Goal: Information Seeking & Learning: Learn about a topic

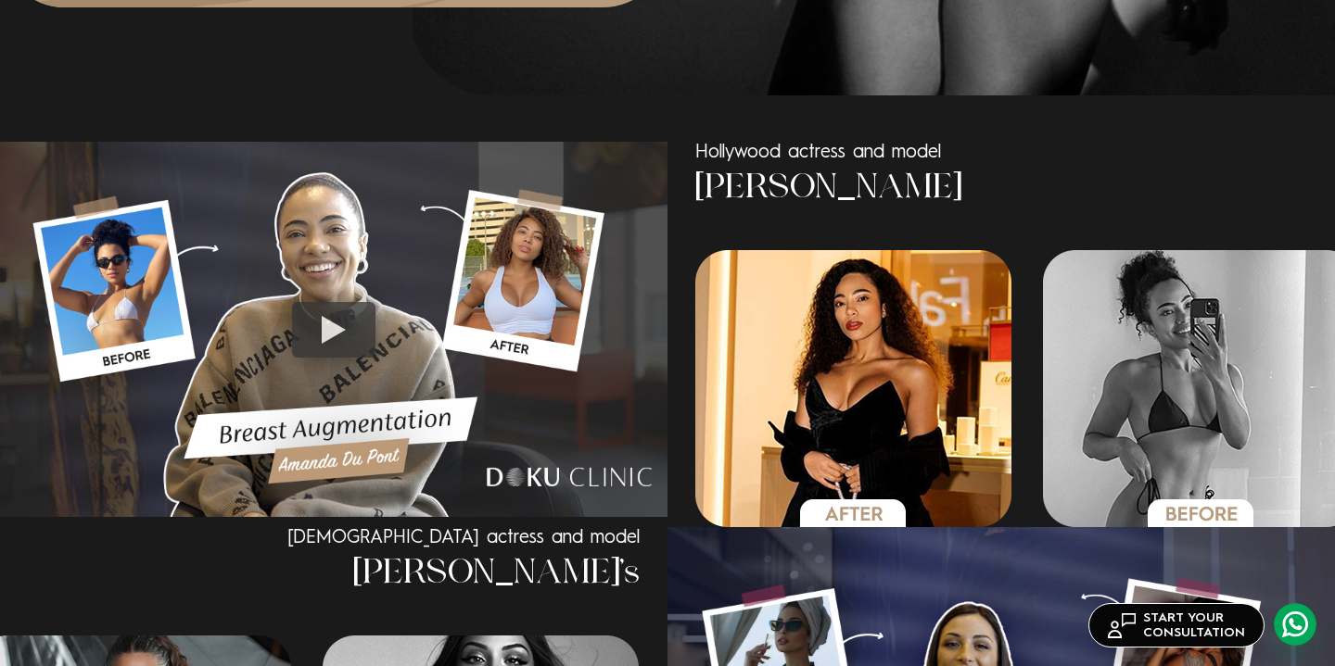
scroll to position [1181, 0]
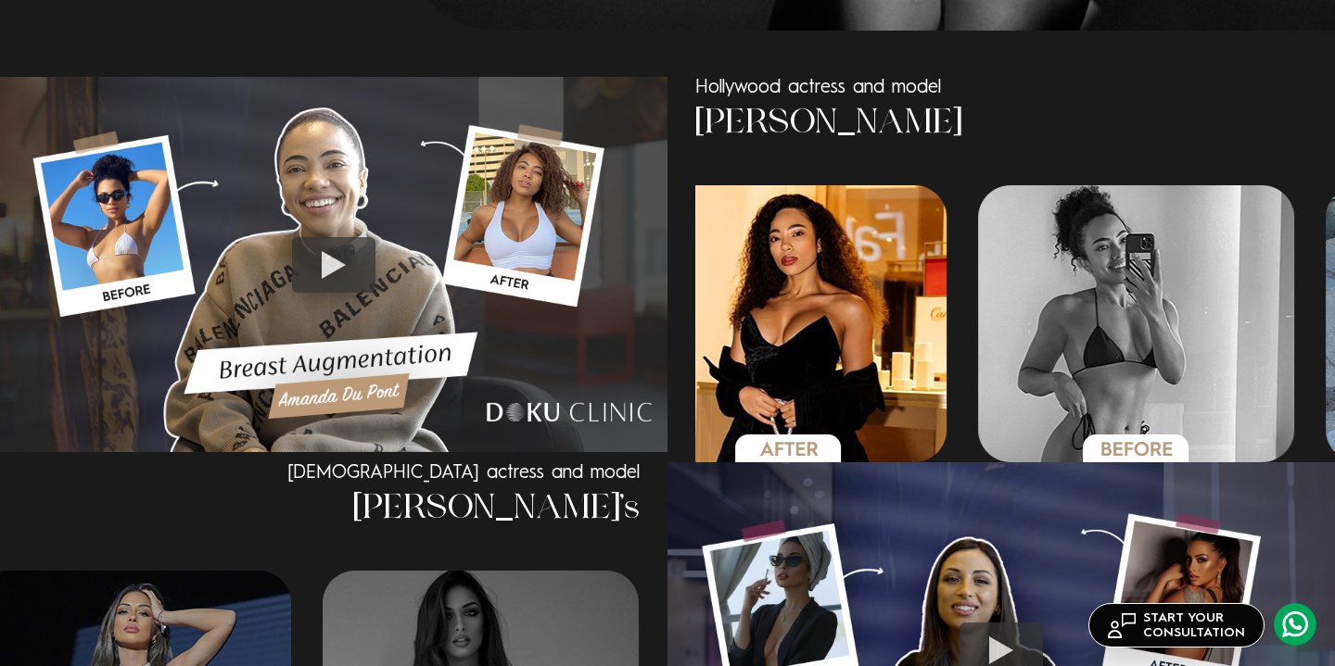
click at [588, 376] on div "Hollywood actress and model [PERSON_NAME] Hollywood actress and model [PERSON_N…" at bounding box center [667, 270] width 1335 height 386
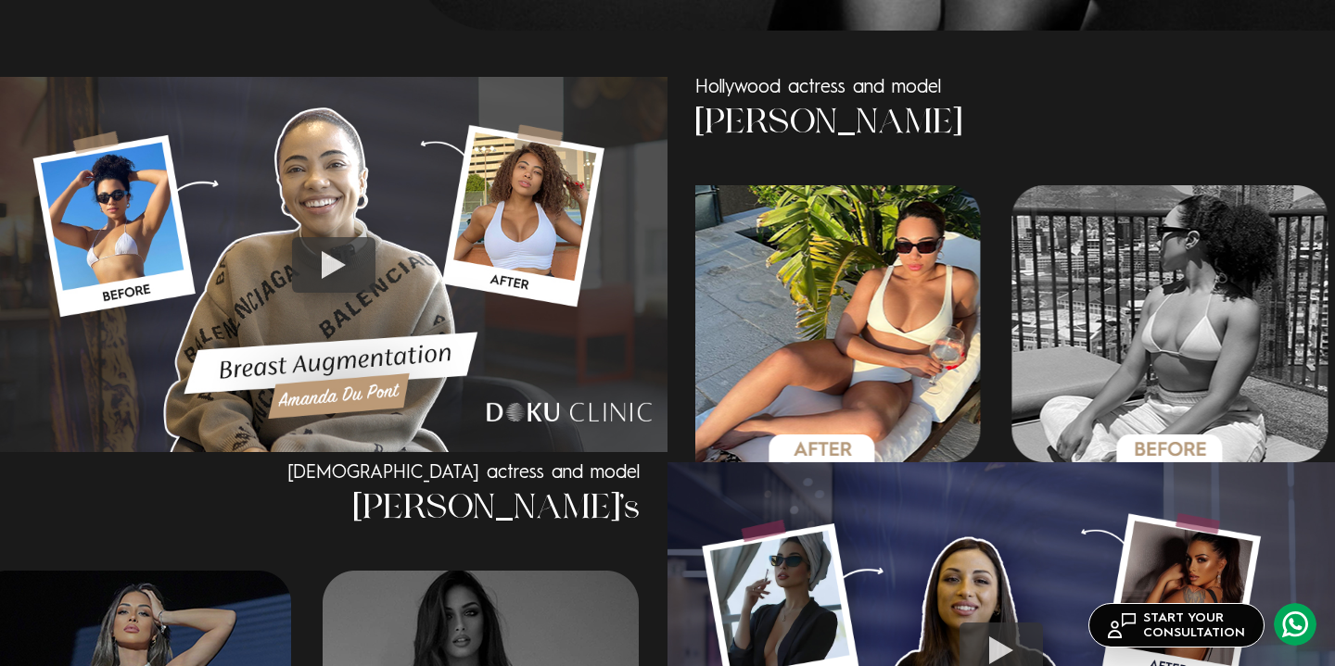
click at [686, 348] on div "Hollywood actress and model [PERSON_NAME]" at bounding box center [1014, 270] width 695 height 386
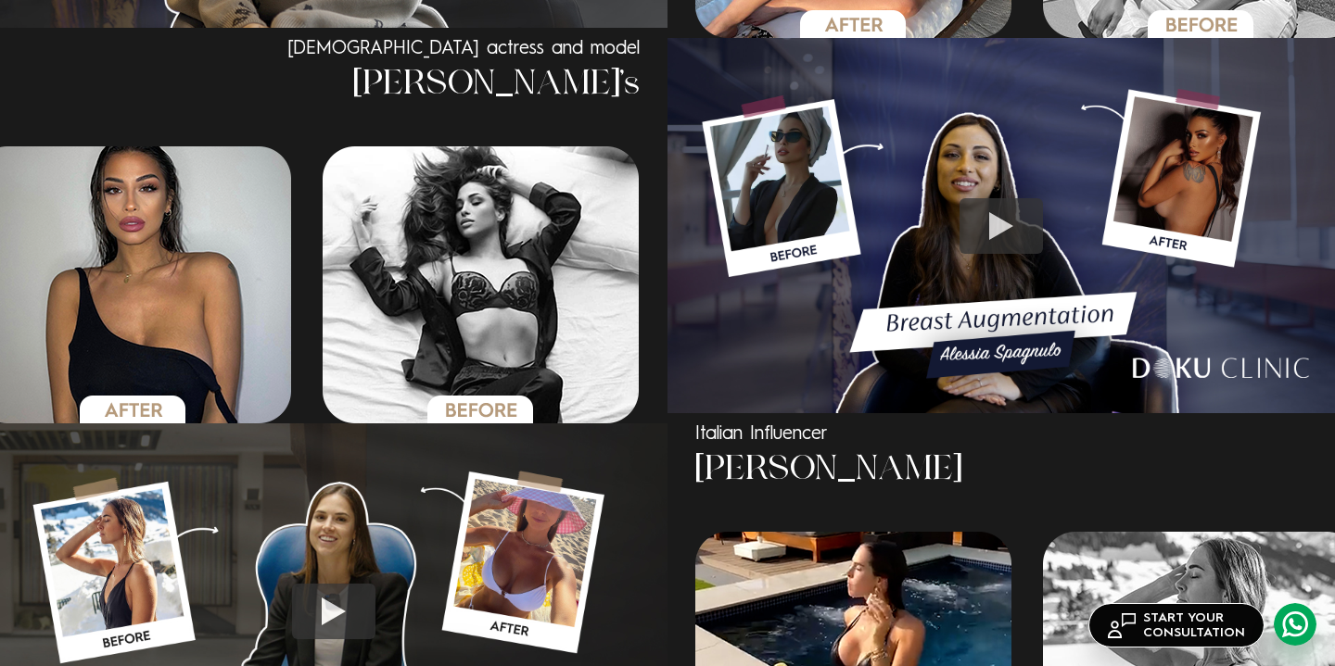
scroll to position [1611, 0]
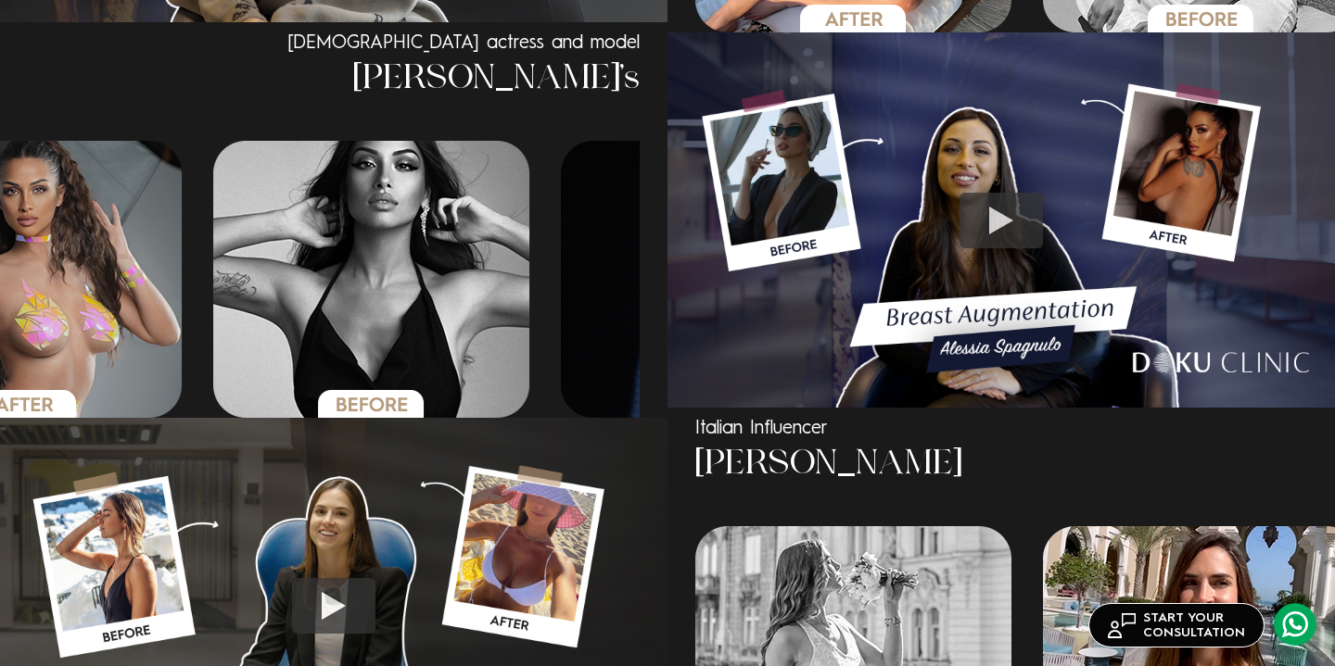
click at [376, 386] on img "4 / 6" at bounding box center [371, 279] width 317 height 277
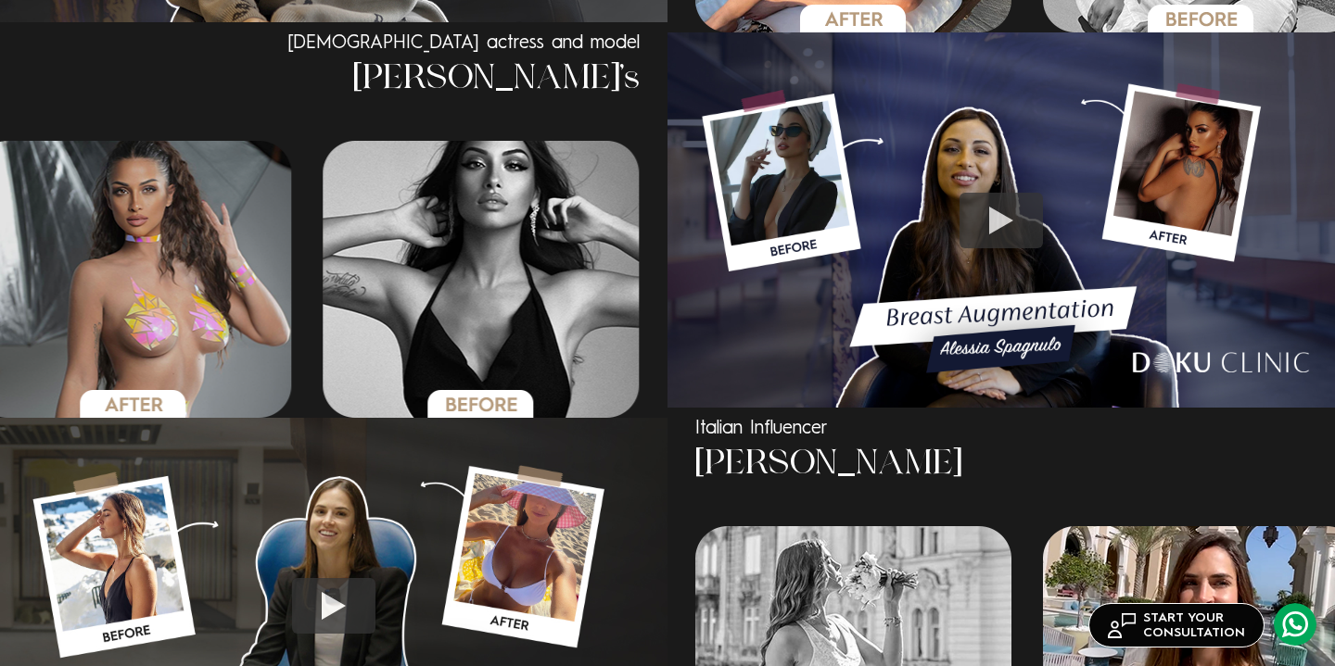
click at [323, 359] on img "4 / 6" at bounding box center [481, 279] width 317 height 277
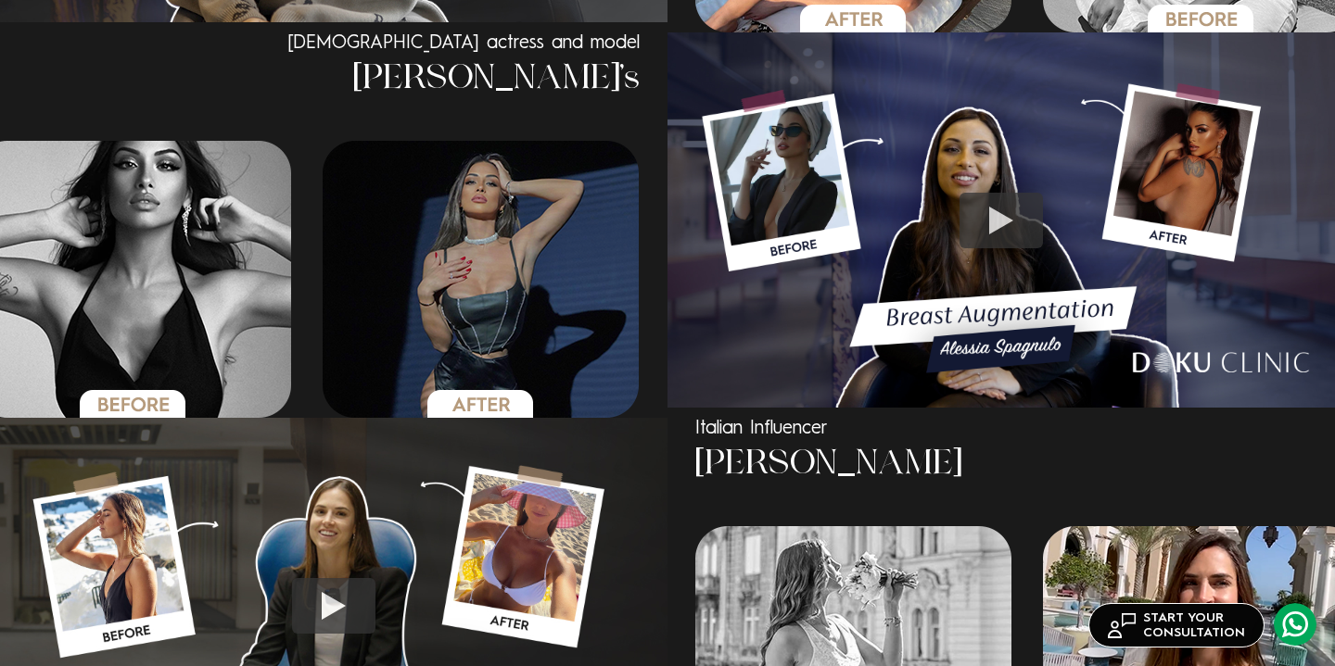
click at [331, 350] on img "5 / 6" at bounding box center [481, 279] width 317 height 277
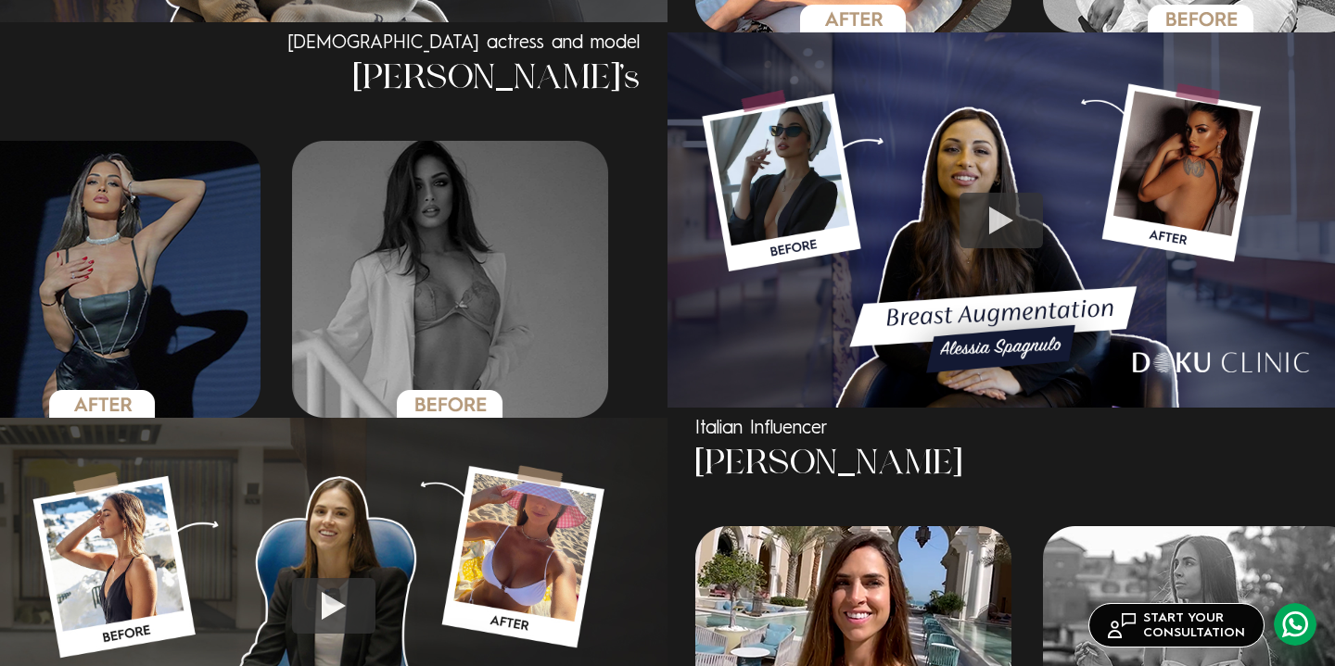
click at [292, 330] on img "6 / 6" at bounding box center [450, 279] width 317 height 277
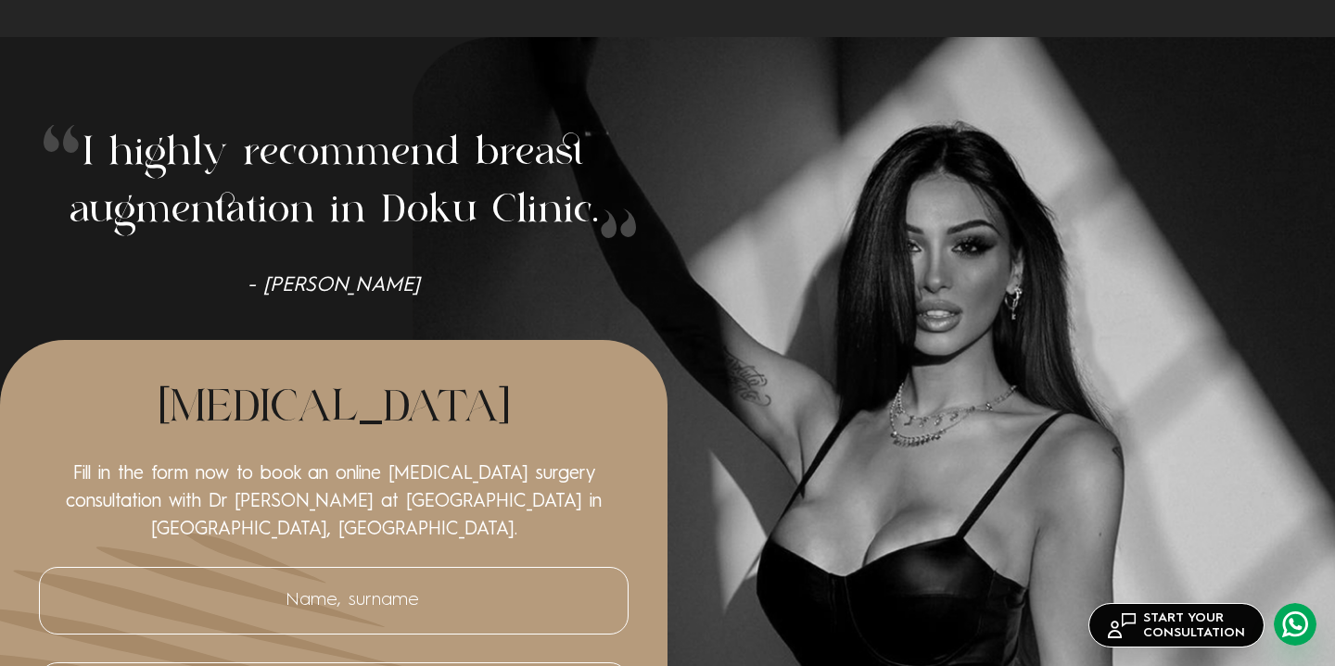
scroll to position [0, 0]
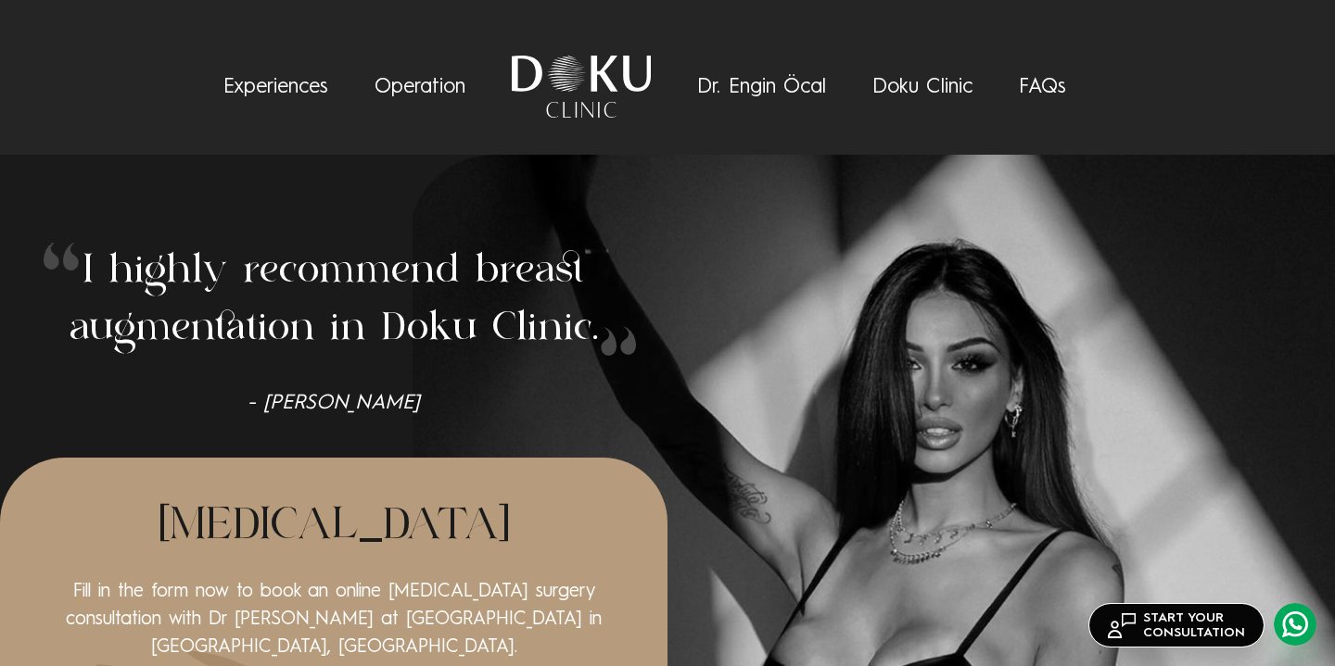
click at [285, 78] on link "Experiences" at bounding box center [275, 87] width 105 height 20
click at [287, 88] on link "Experiences" at bounding box center [275, 87] width 105 height 20
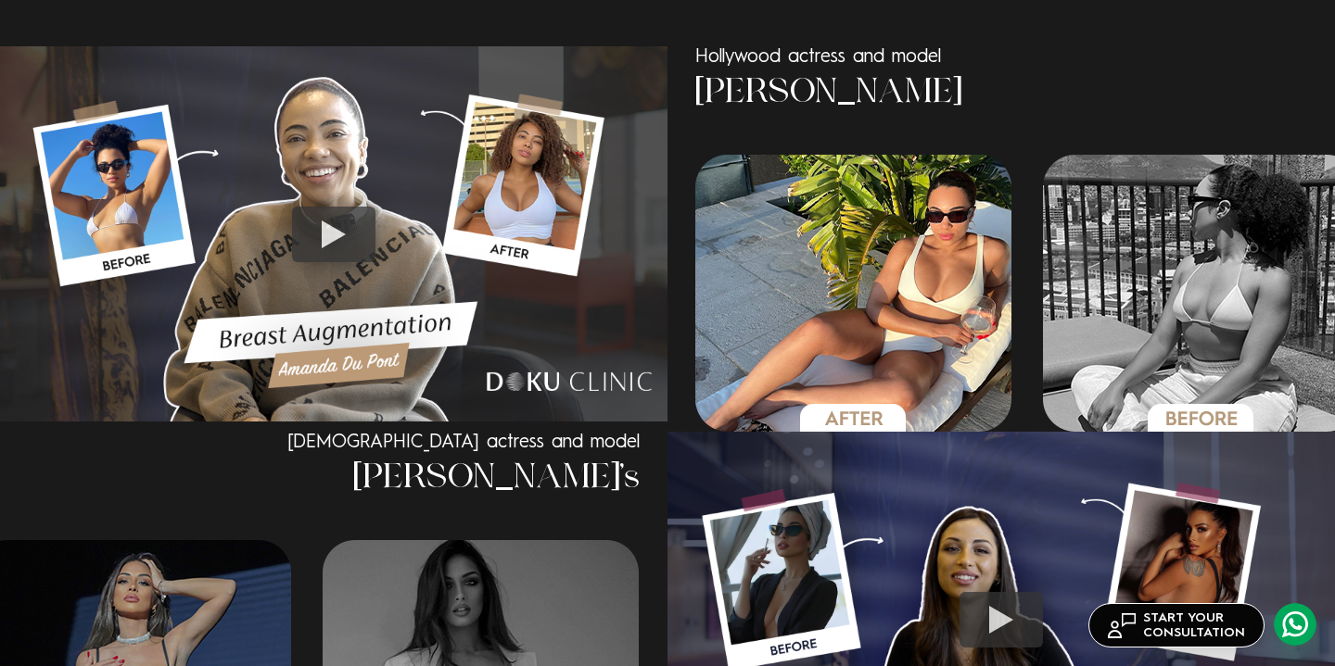
scroll to position [1200, 0]
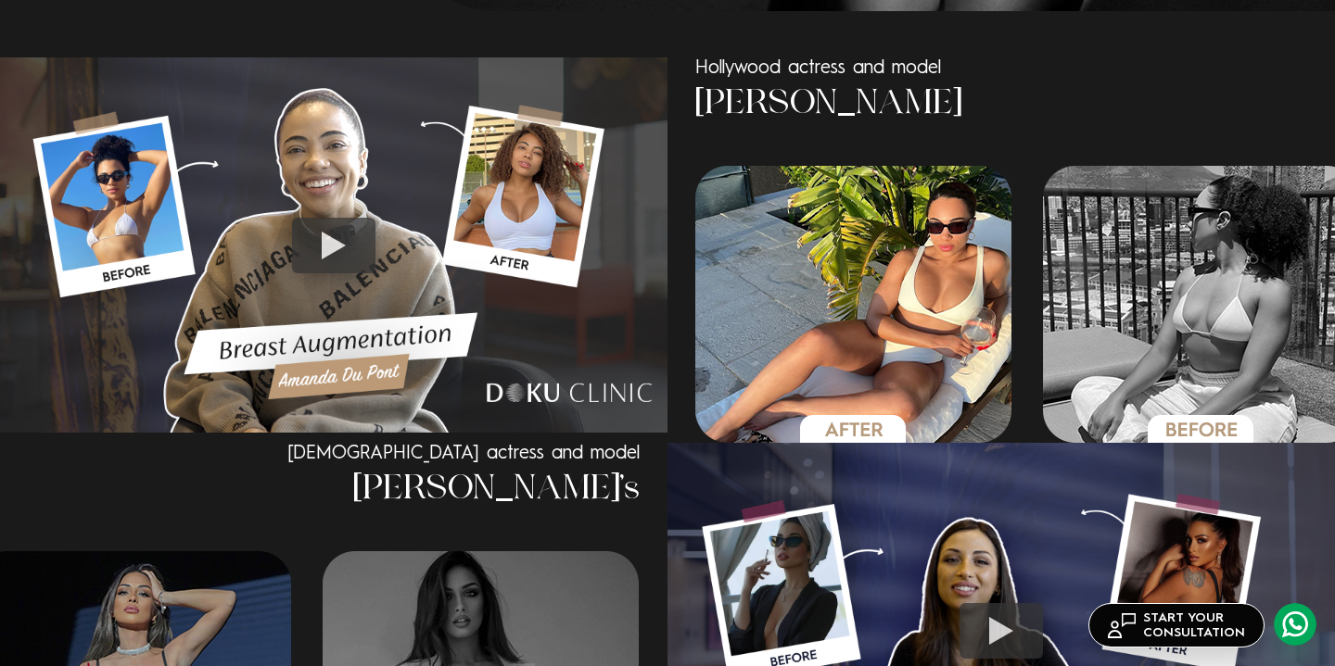
drag, startPoint x: 973, startPoint y: 123, endPoint x: 691, endPoint y: 105, distance: 282.4
click at [691, 106] on div "Hollywood actress and model [PERSON_NAME]" at bounding box center [1014, 250] width 695 height 386
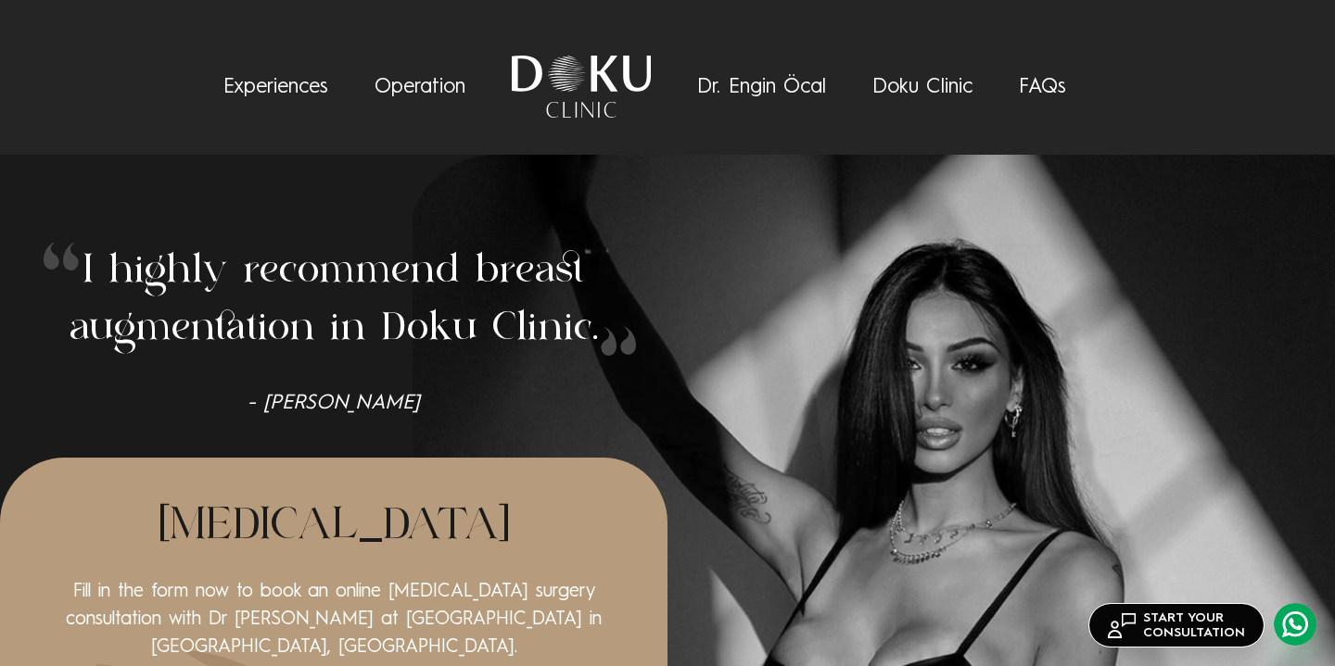
click at [754, 89] on link "Dr. Engin Öcal" at bounding box center [761, 87] width 129 height 20
click at [274, 82] on link "Experiences" at bounding box center [275, 87] width 105 height 20
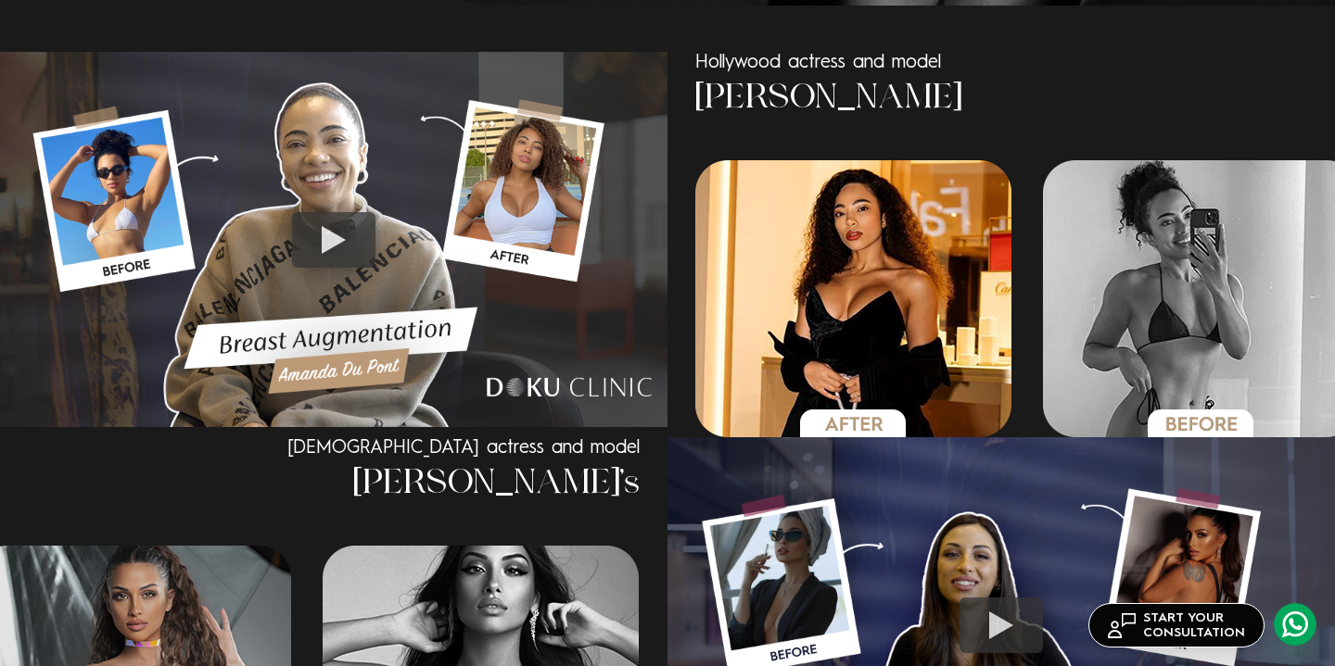
scroll to position [1211, 0]
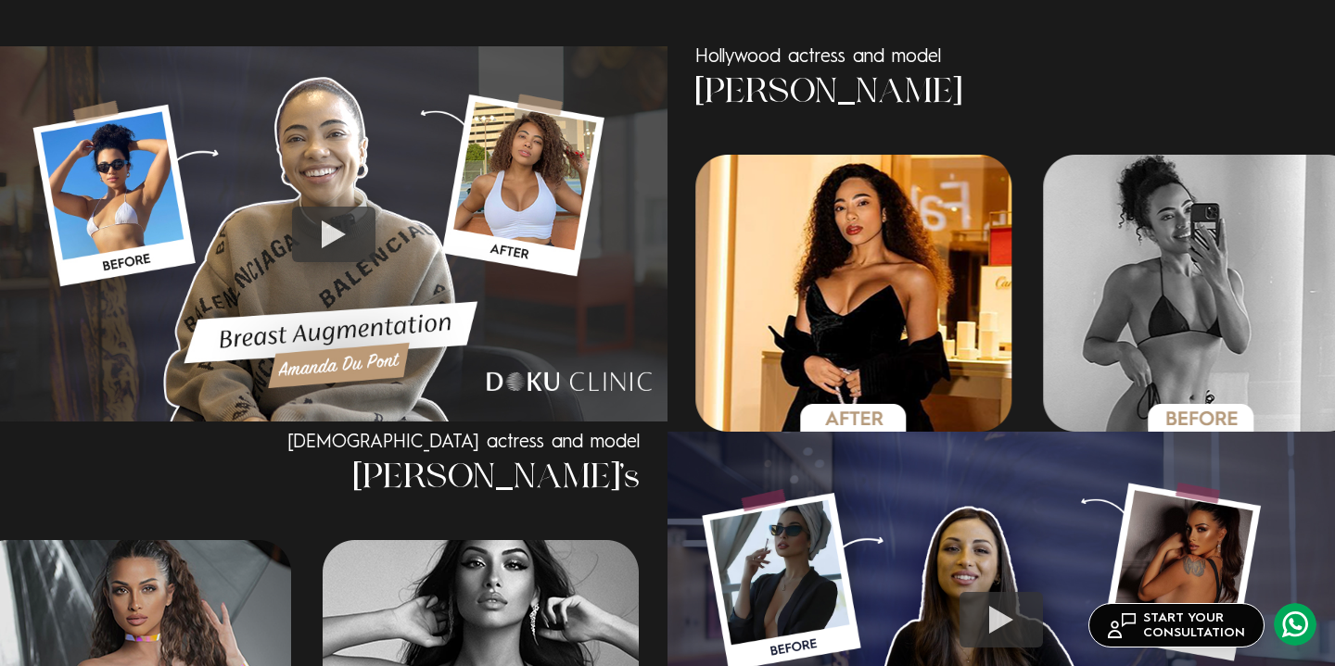
click at [823, 318] on img "3 / 6" at bounding box center [853, 293] width 317 height 277
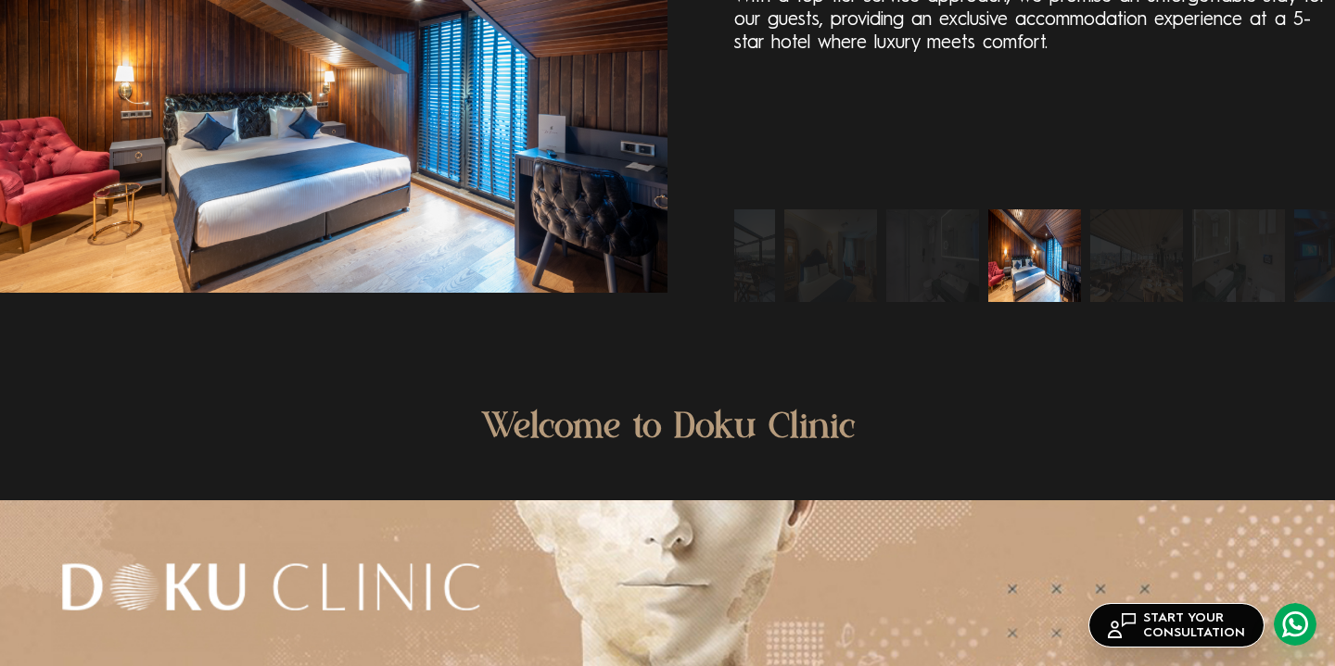
scroll to position [4440, 0]
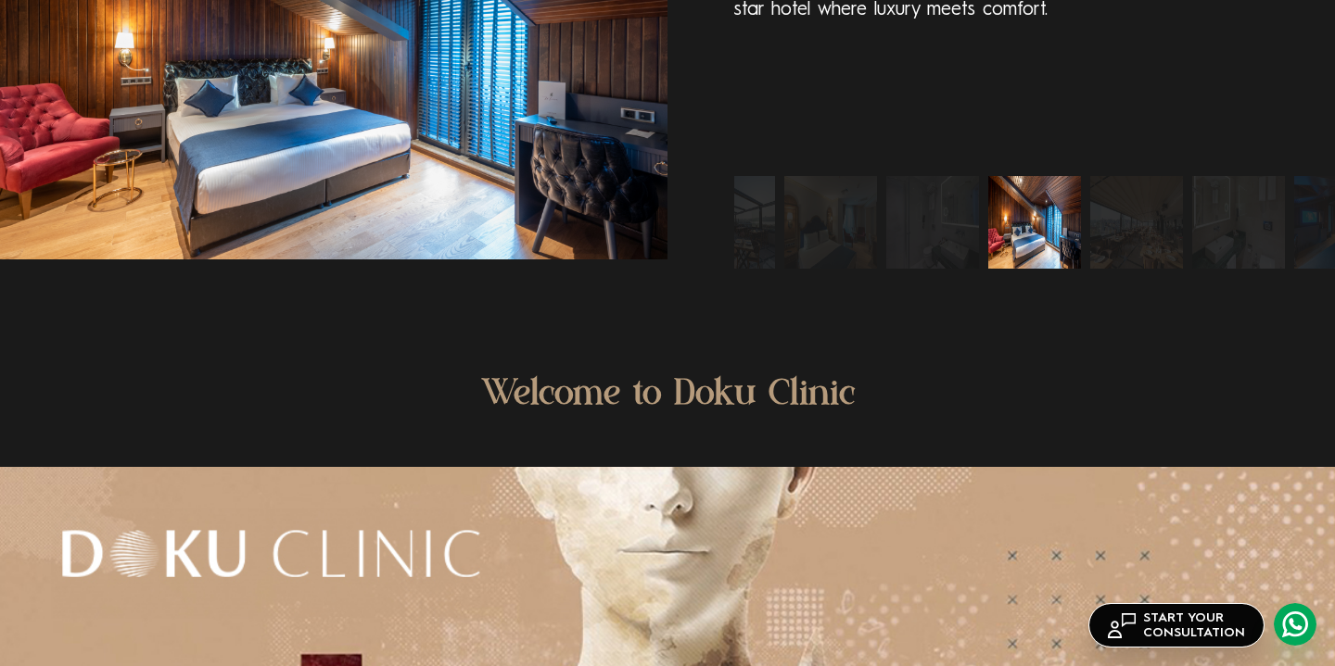
click at [1129, 267] on img "2 / 10" at bounding box center [1136, 222] width 93 height 93
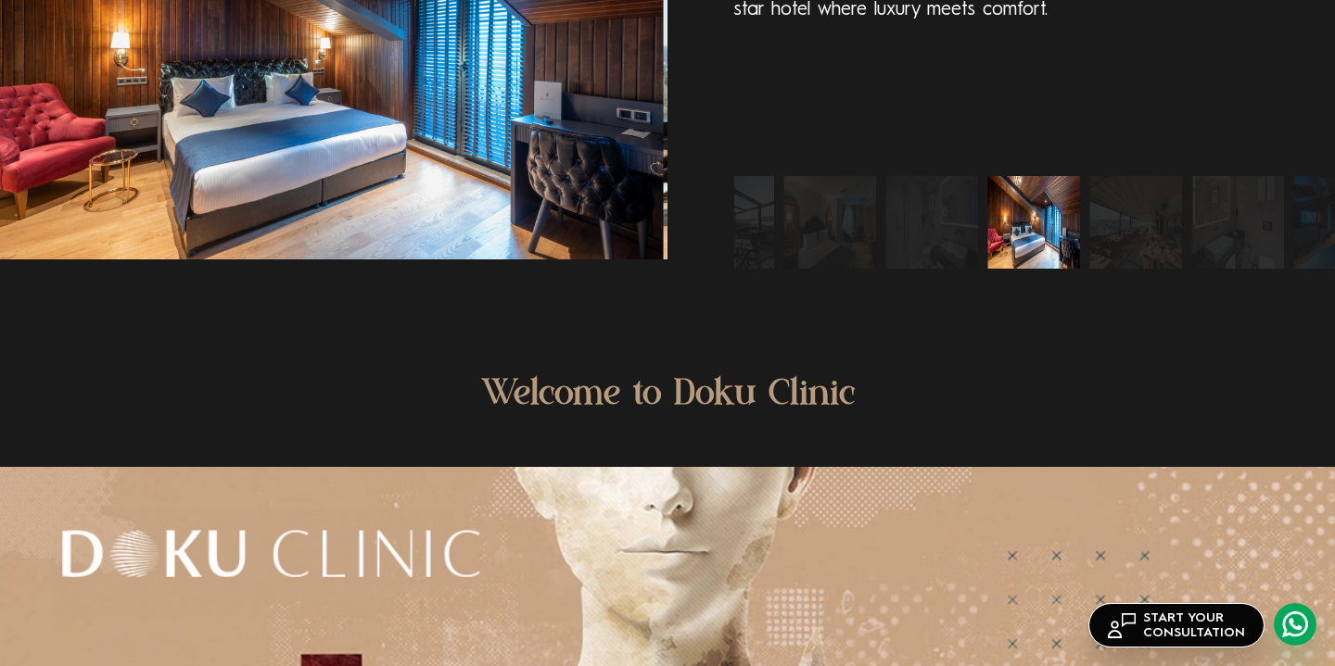
click at [987, 258] on img "1 / 10" at bounding box center [1033, 222] width 93 height 93
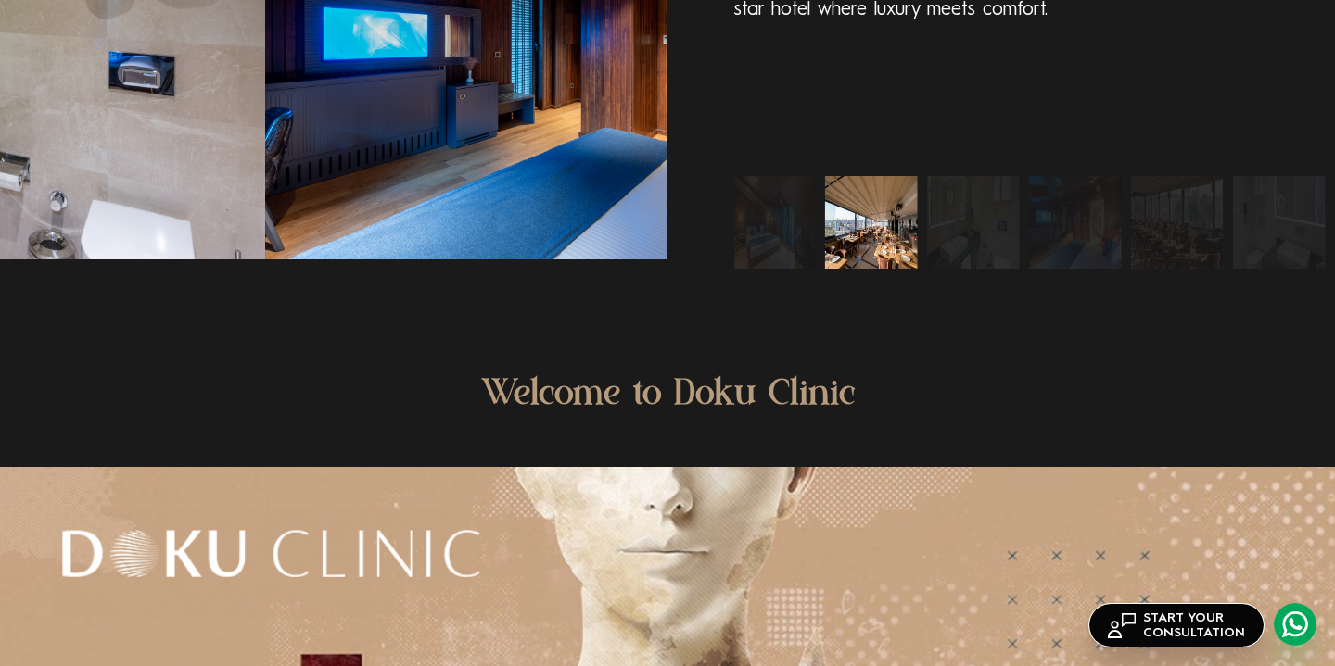
click at [825, 263] on img "2 / 10" at bounding box center [871, 222] width 93 height 93
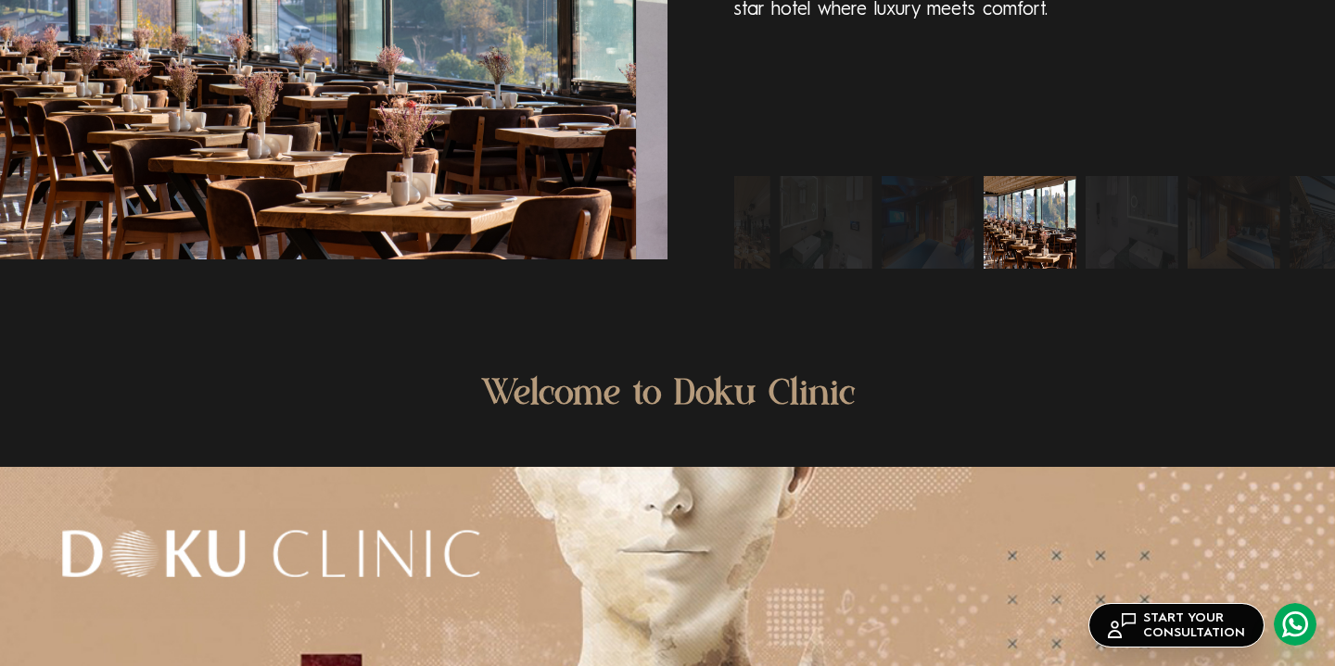
click at [983, 249] on img "5 / 10" at bounding box center [1029, 222] width 93 height 93
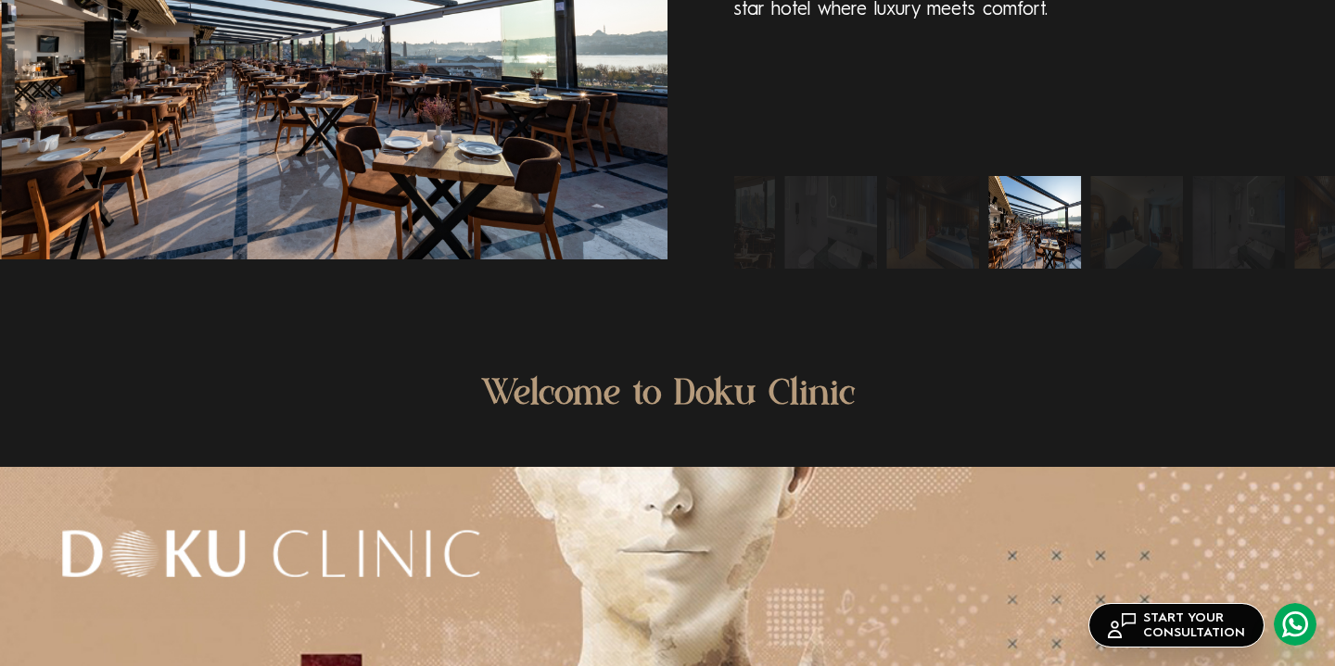
click at [988, 251] on img "8 / 10" at bounding box center [1034, 222] width 93 height 93
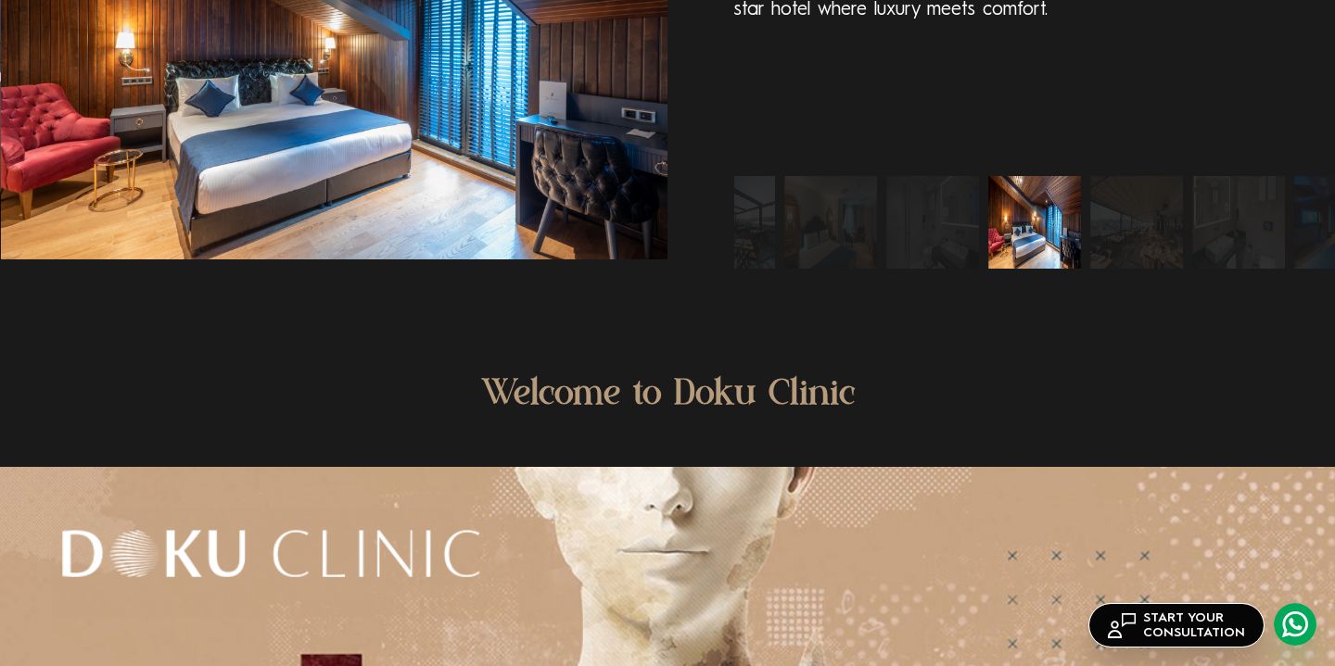
click at [886, 256] on img "10 / 10" at bounding box center [932, 222] width 93 height 93
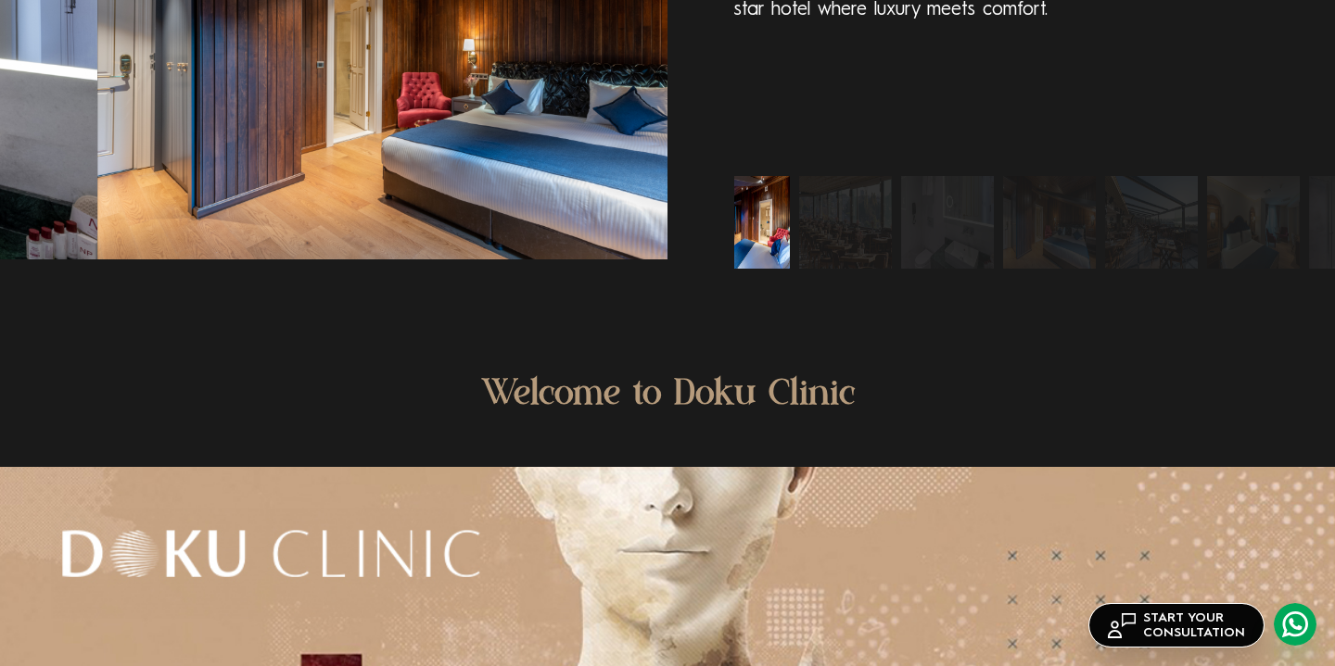
click at [661, 242] on div "5 Star Hotel Accomodation With a top-tier service approach, we promise an unfor…" at bounding box center [667, 62] width 1335 height 412
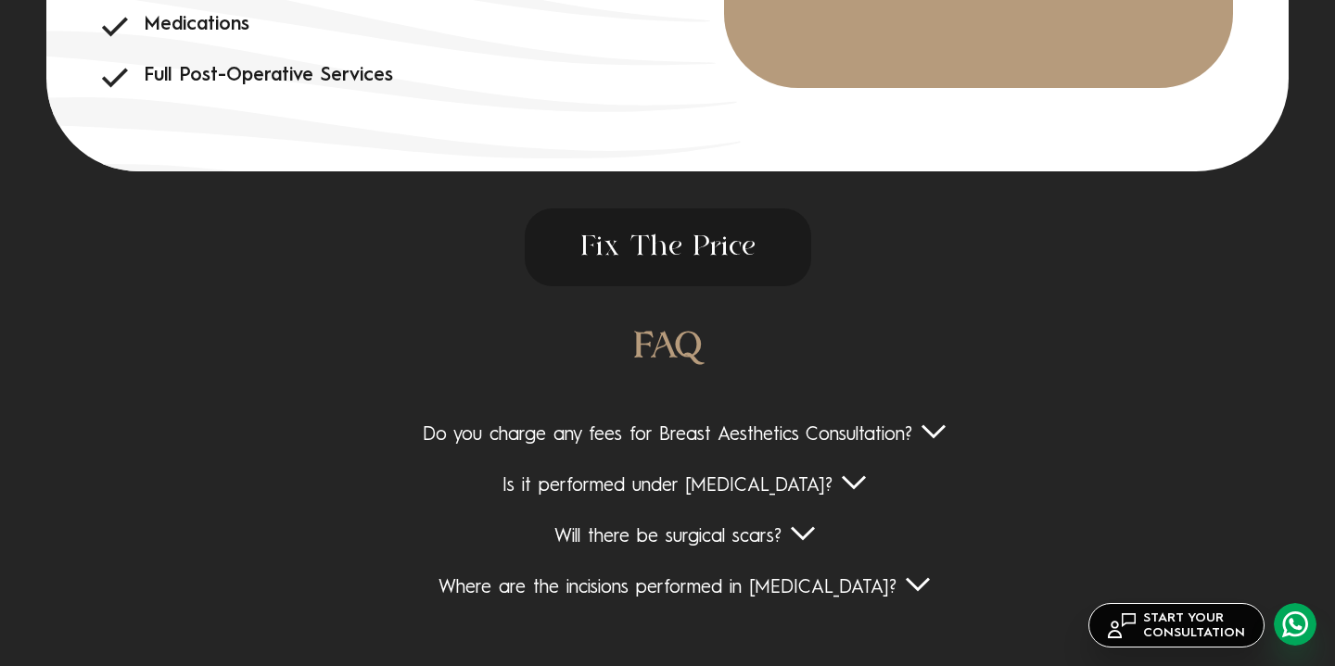
click at [670, 286] on span "Fix The Price" at bounding box center [668, 248] width 286 height 78
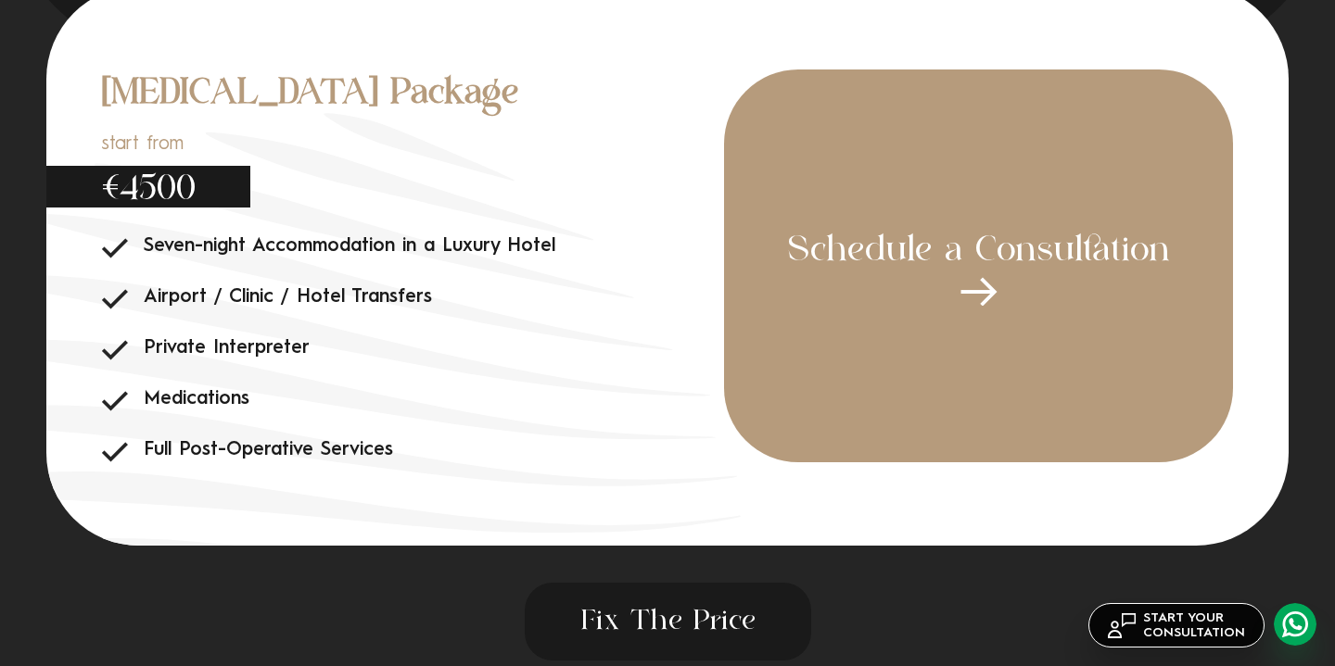
scroll to position [6087, 0]
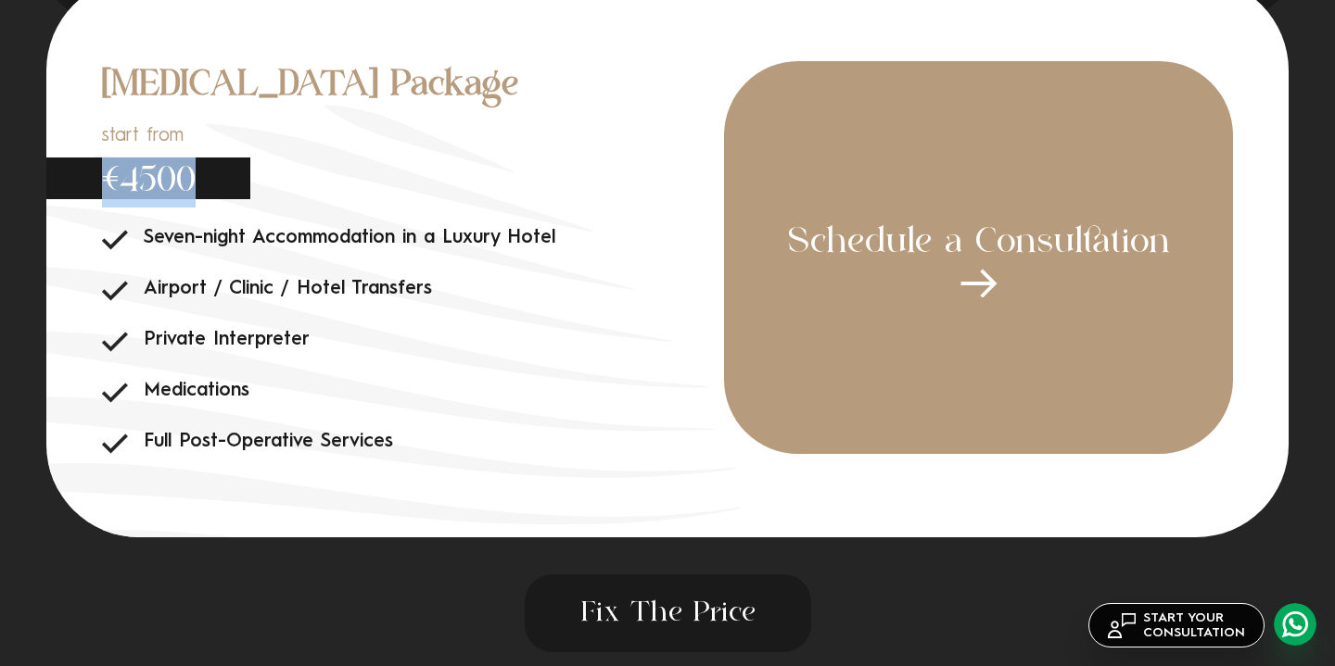
drag, startPoint x: 194, startPoint y: 241, endPoint x: 107, endPoint y: 236, distance: 87.2
click at [107, 199] on span "€4500" at bounding box center [148, 179] width 204 height 42
click at [546, 301] on li "Airport / Clinic / Hotel Transfers" at bounding box center [413, 289] width 622 height 23
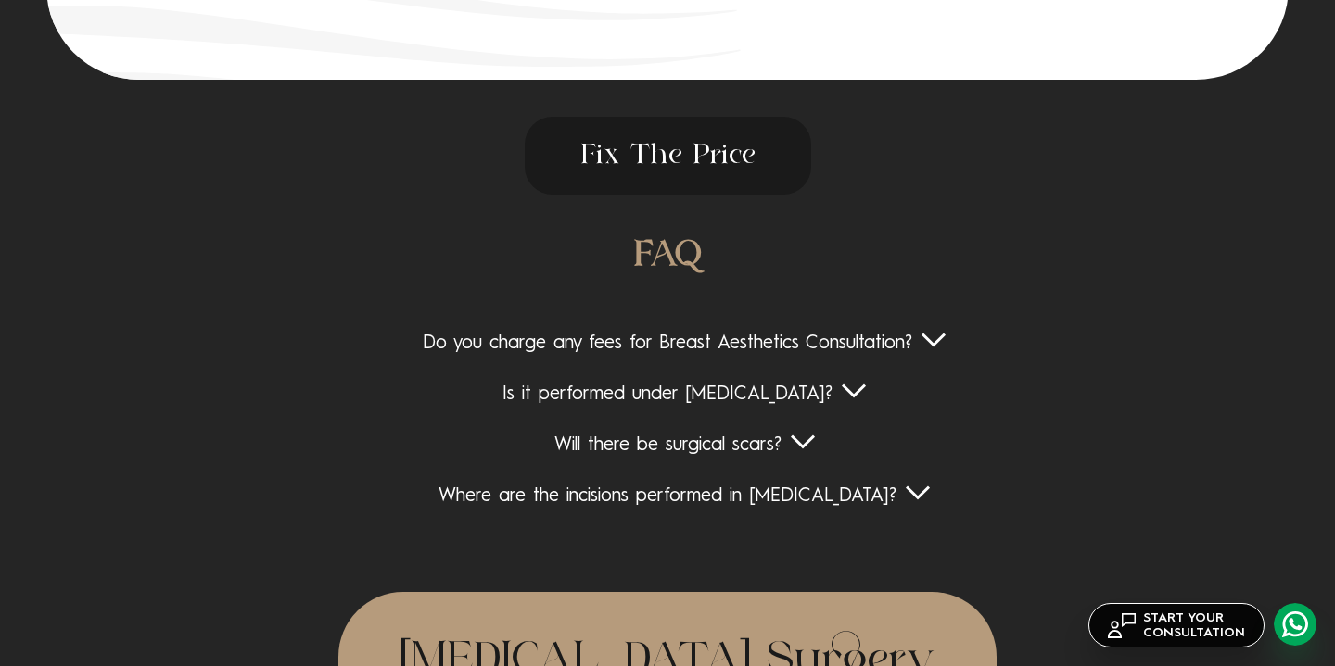
scroll to position [6624, 0]
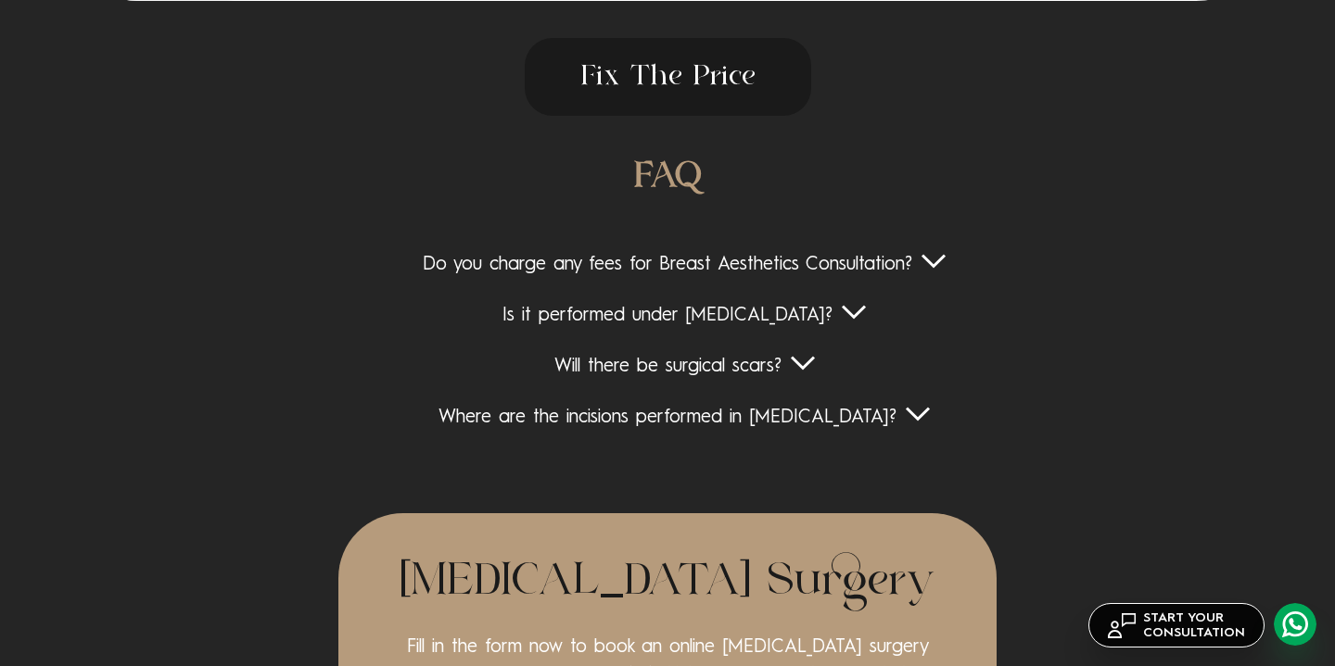
click at [691, 322] on div "FAQ Do you charge any fees for Breast Aesthetics Consultation? No, the breast a…" at bounding box center [667, 305] width 1335 height 305
click at [693, 277] on div "Do you charge any fees for Breast Aesthetics Consultation?" at bounding box center [667, 265] width 1335 height 23
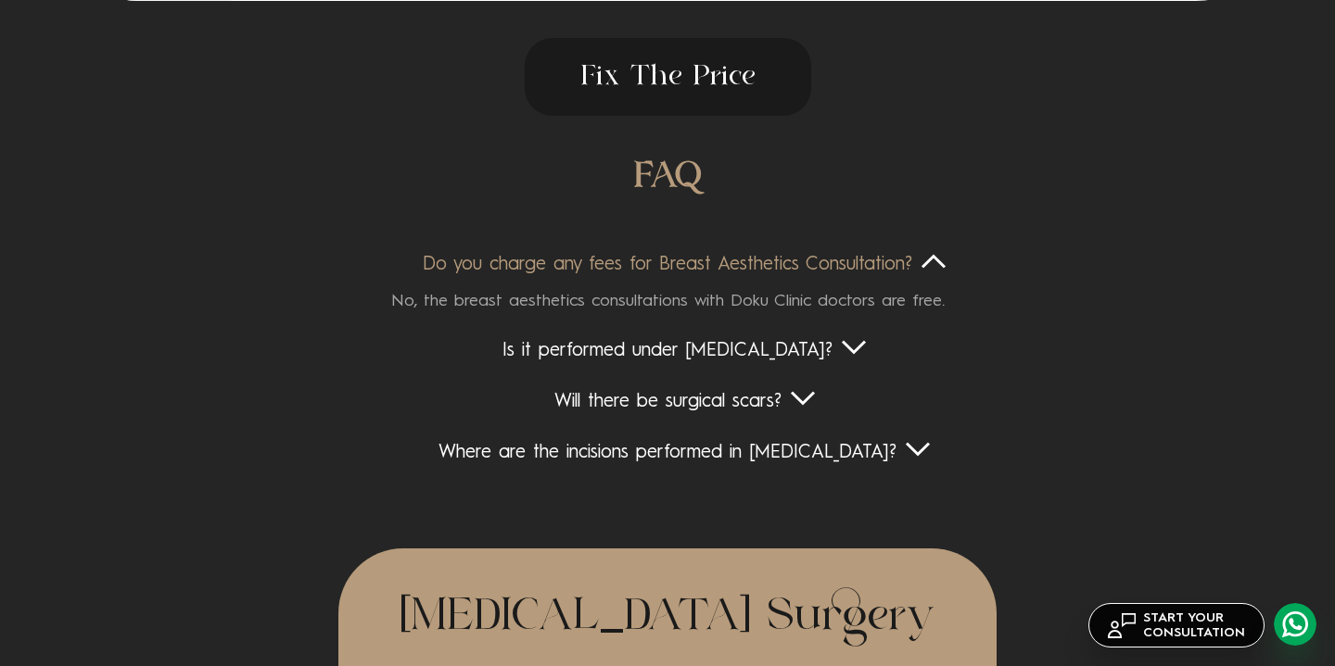
click at [693, 277] on div "Do you charge any fees for Breast Aesthetics Consultation?" at bounding box center [667, 265] width 1335 height 23
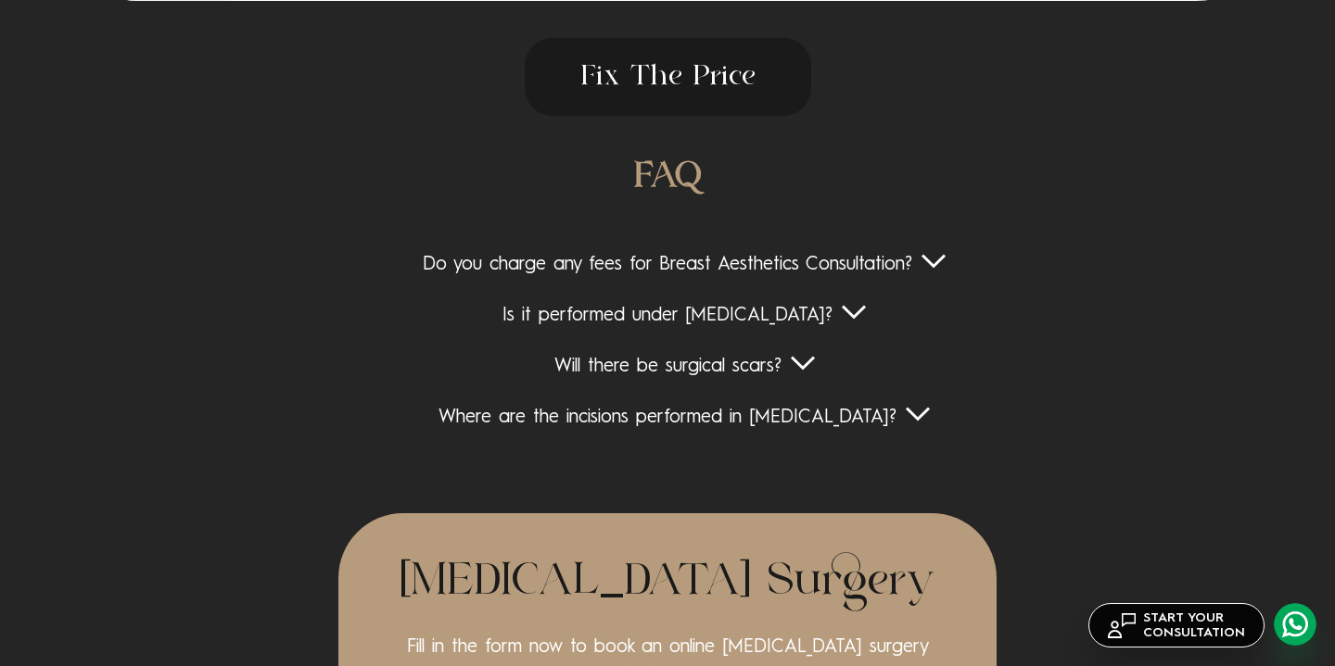
click at [706, 328] on div "Is it performed under [MEDICAL_DATA]?" at bounding box center [667, 316] width 1335 height 23
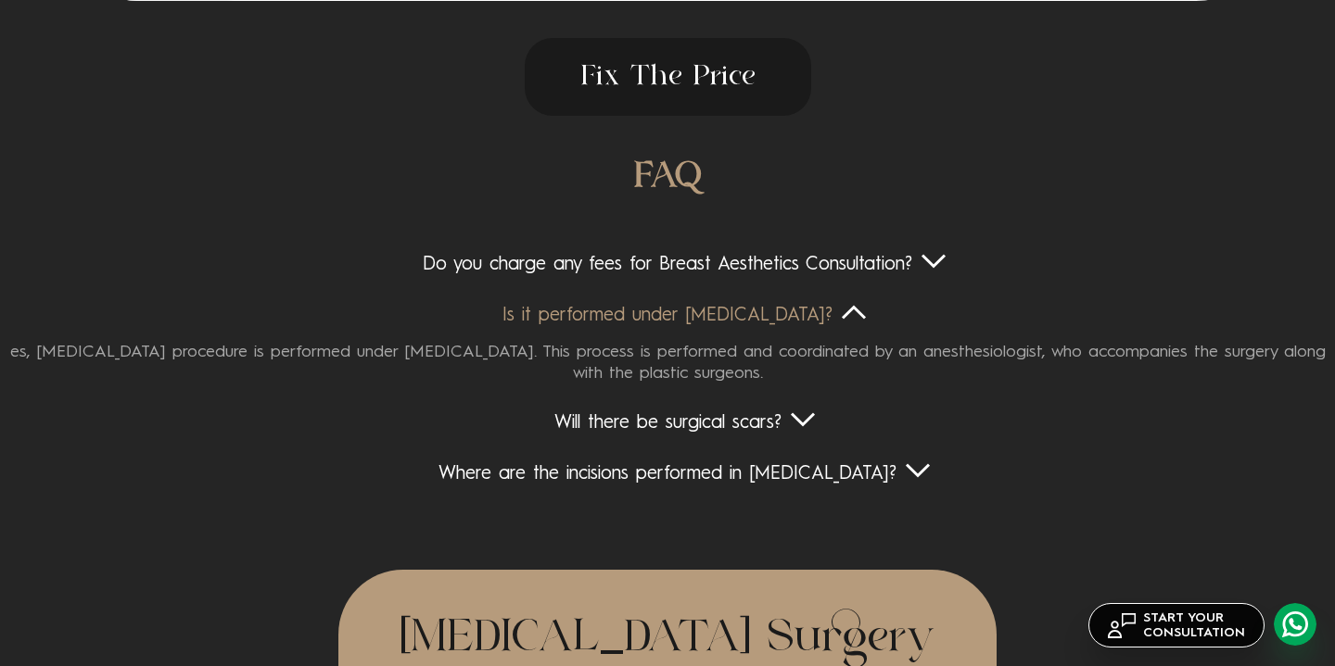
click at [706, 328] on div "Is it performed under [MEDICAL_DATA]?" at bounding box center [667, 316] width 1335 height 23
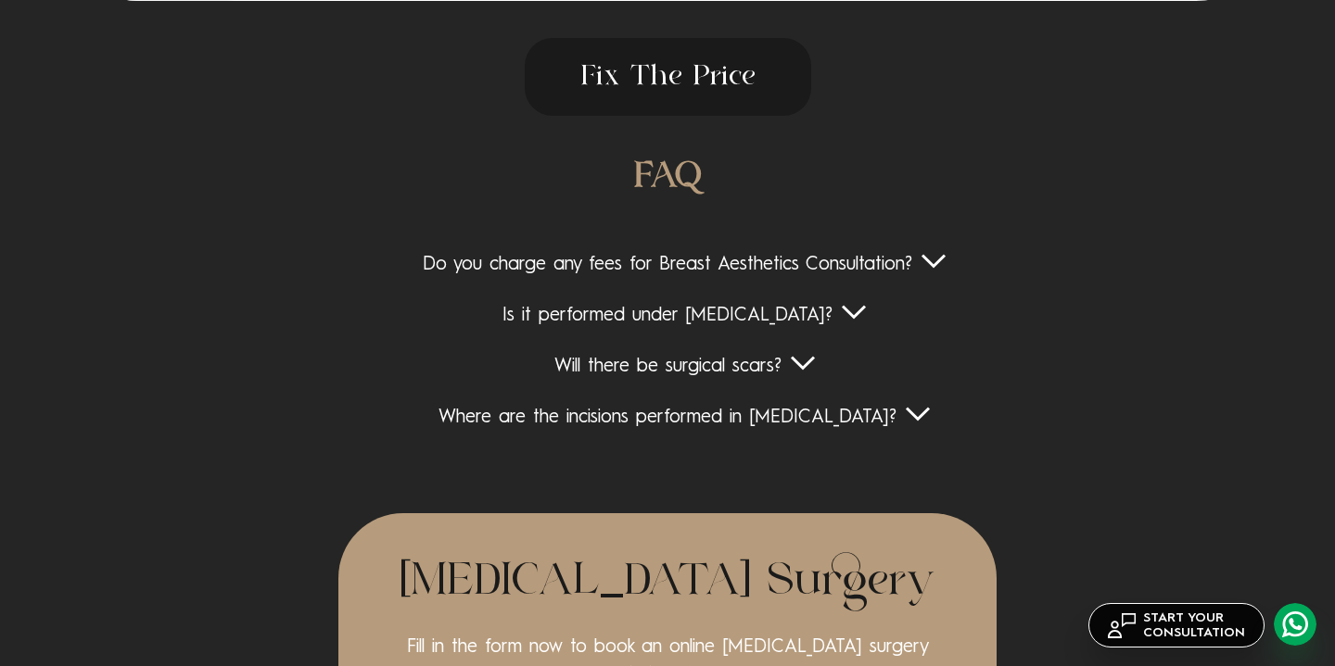
click at [721, 379] on div "Will there be surgical scars?" at bounding box center [667, 367] width 1335 height 23
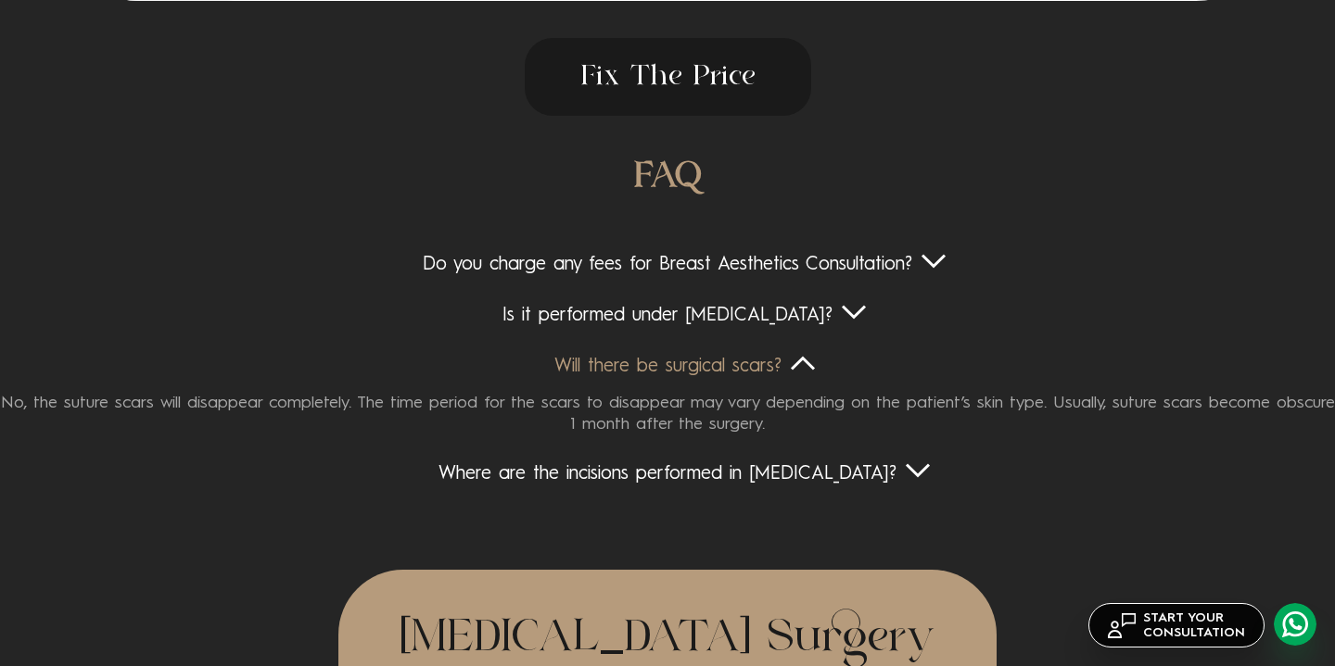
click at [728, 379] on div "Will there be surgical scars?" at bounding box center [667, 367] width 1335 height 23
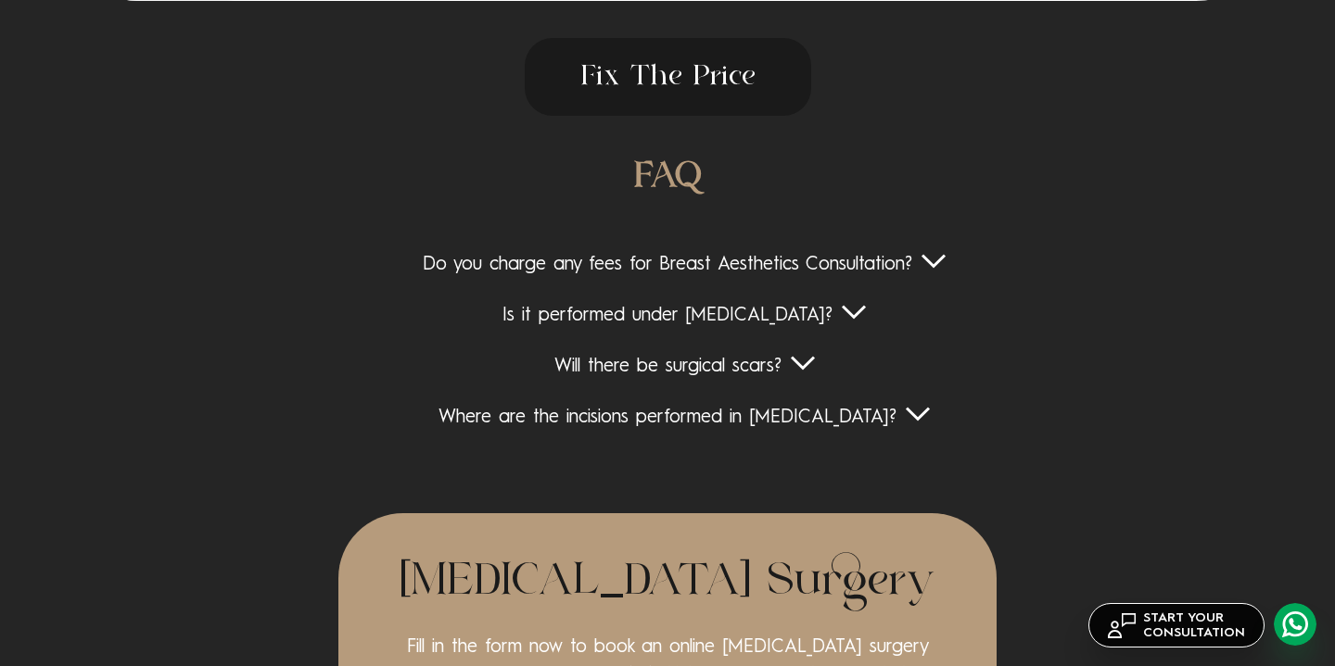
click at [726, 430] on div "Where are the incisions performed in [MEDICAL_DATA]?" at bounding box center [667, 418] width 1335 height 23
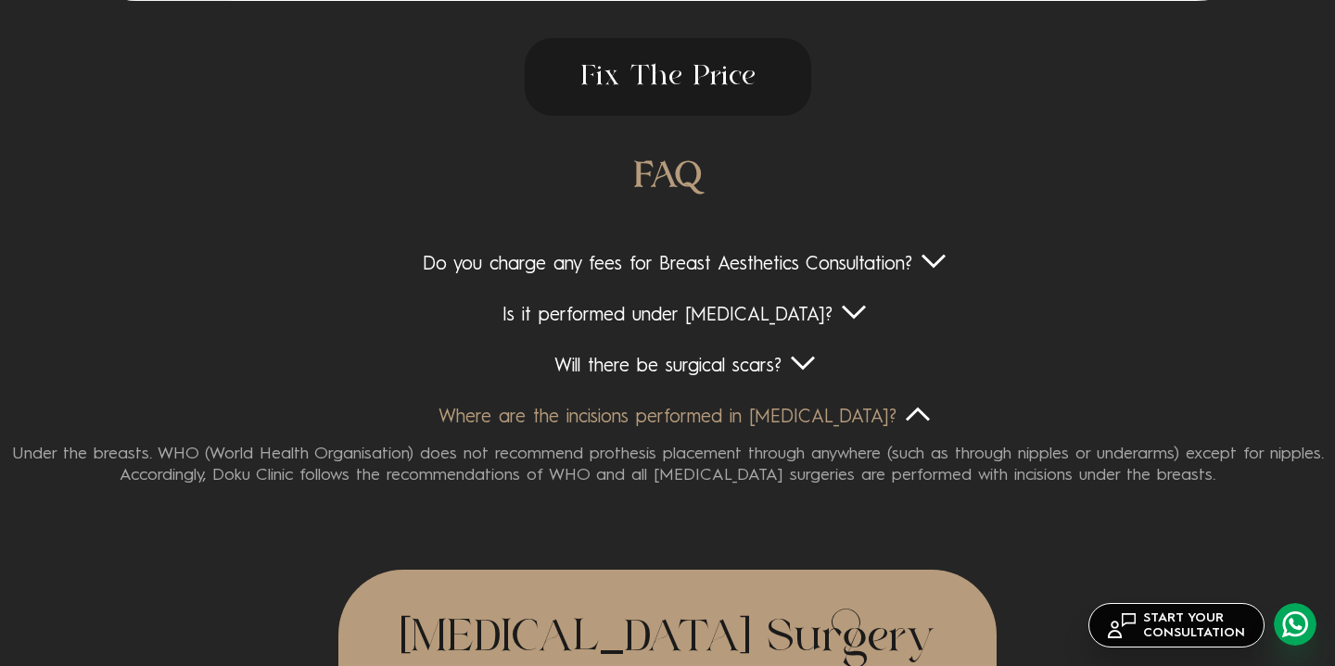
click at [729, 430] on div "Where are the incisions performed in [MEDICAL_DATA]?" at bounding box center [667, 418] width 1335 height 23
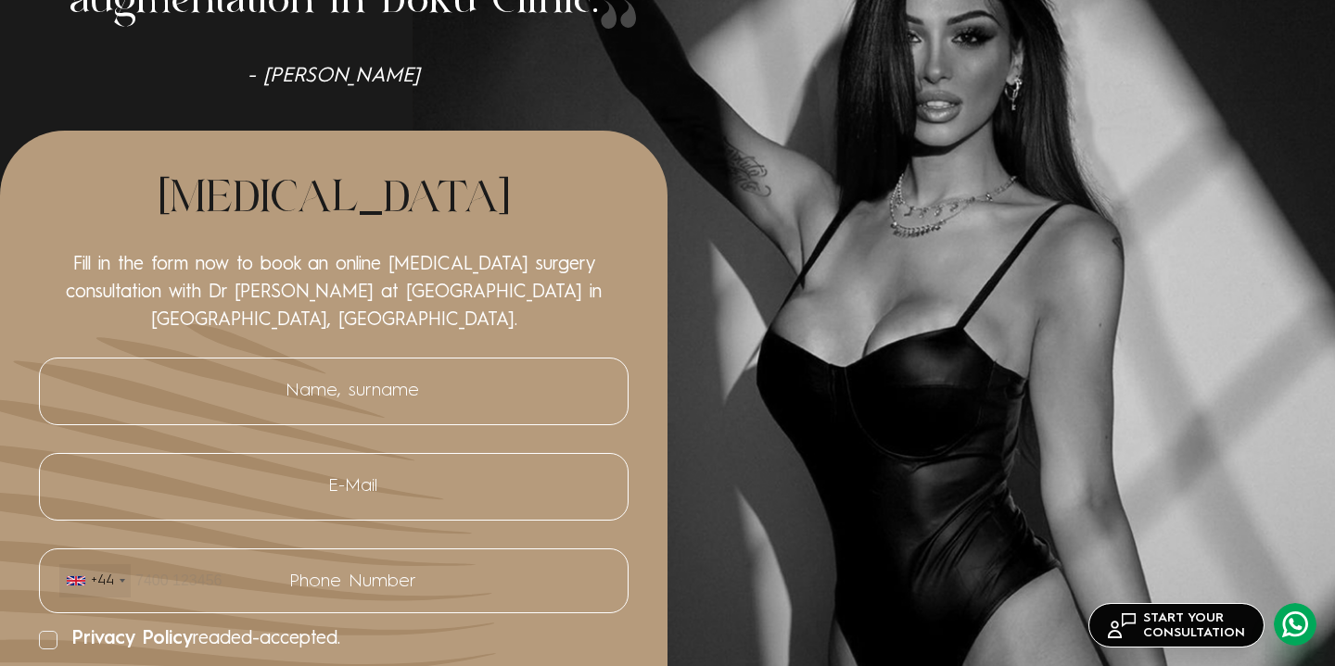
scroll to position [0, 0]
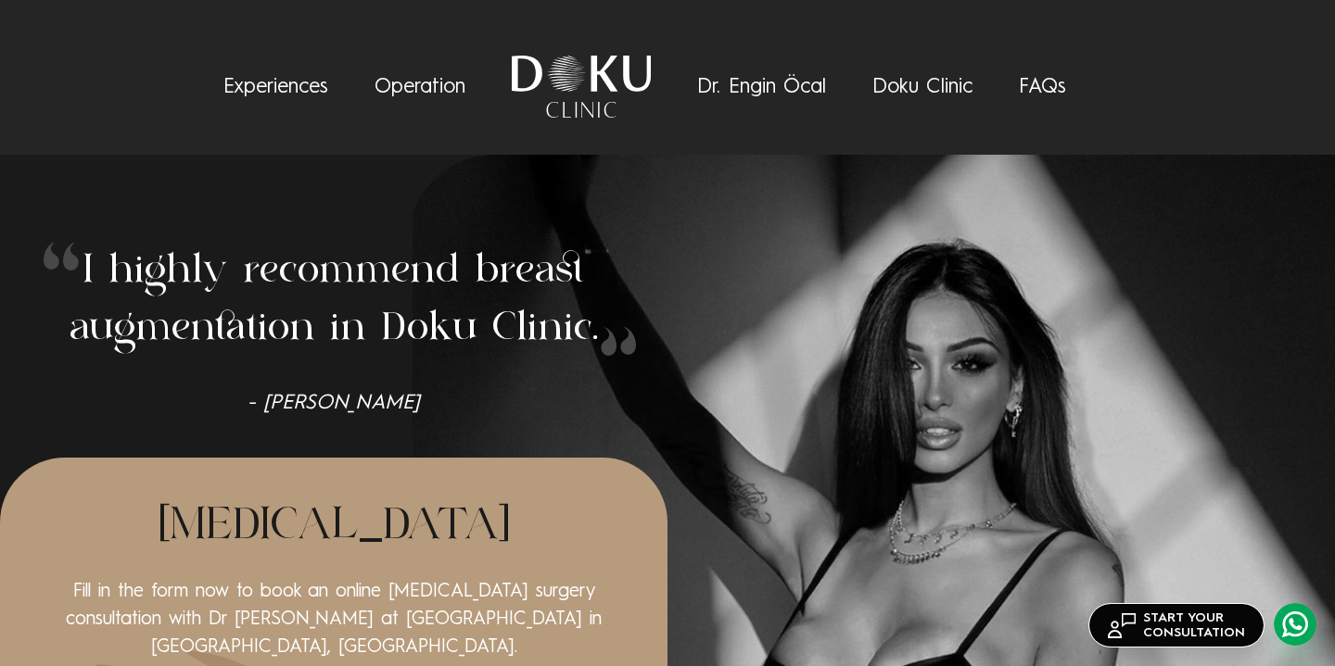
click at [744, 85] on link "Dr. Engin Öcal" at bounding box center [761, 87] width 129 height 20
click at [426, 84] on link "Operation" at bounding box center [419, 87] width 91 height 20
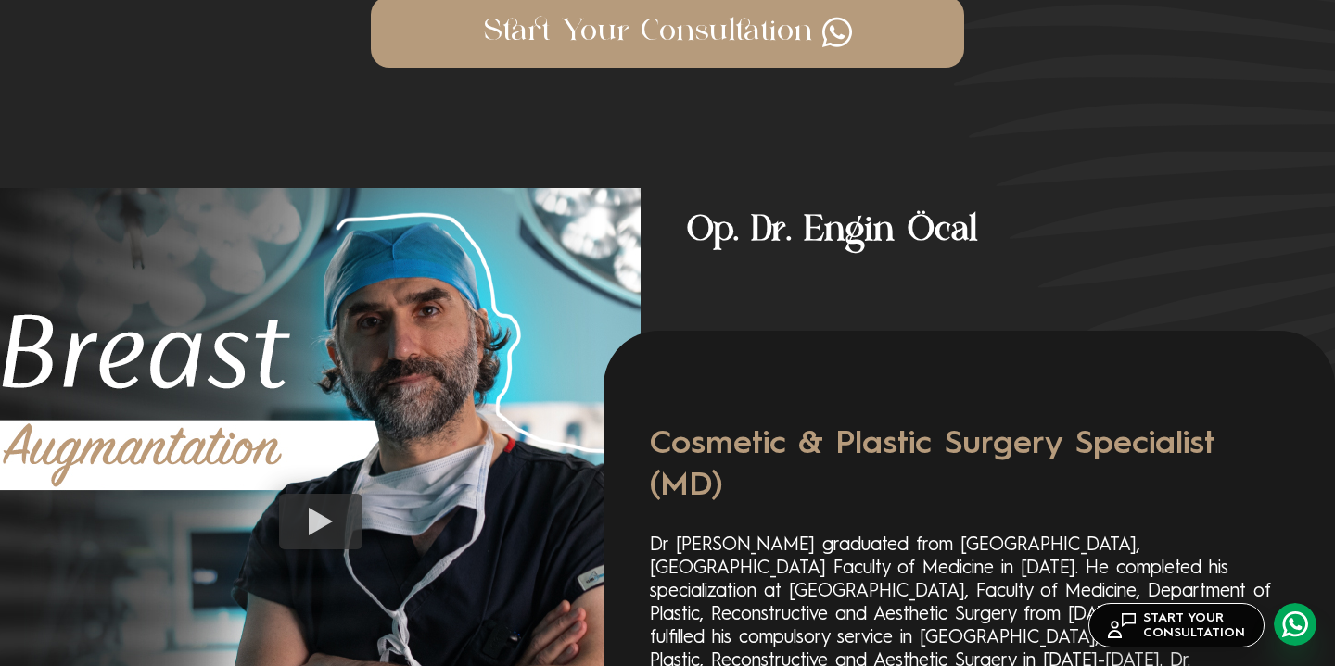
scroll to position [2563, 0]
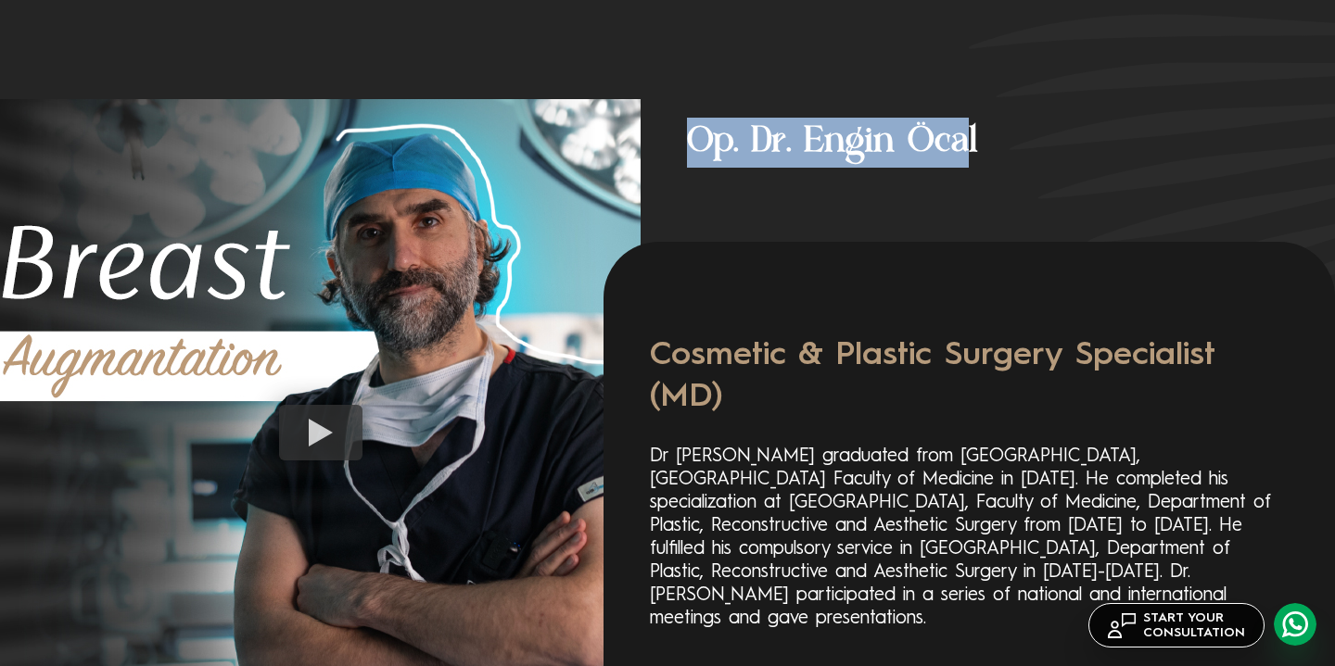
drag, startPoint x: 971, startPoint y: 180, endPoint x: 678, endPoint y: 167, distance: 293.2
click at [683, 168] on h4 "Op. Dr. Engin Öcal" at bounding box center [987, 133] width 694 height 69
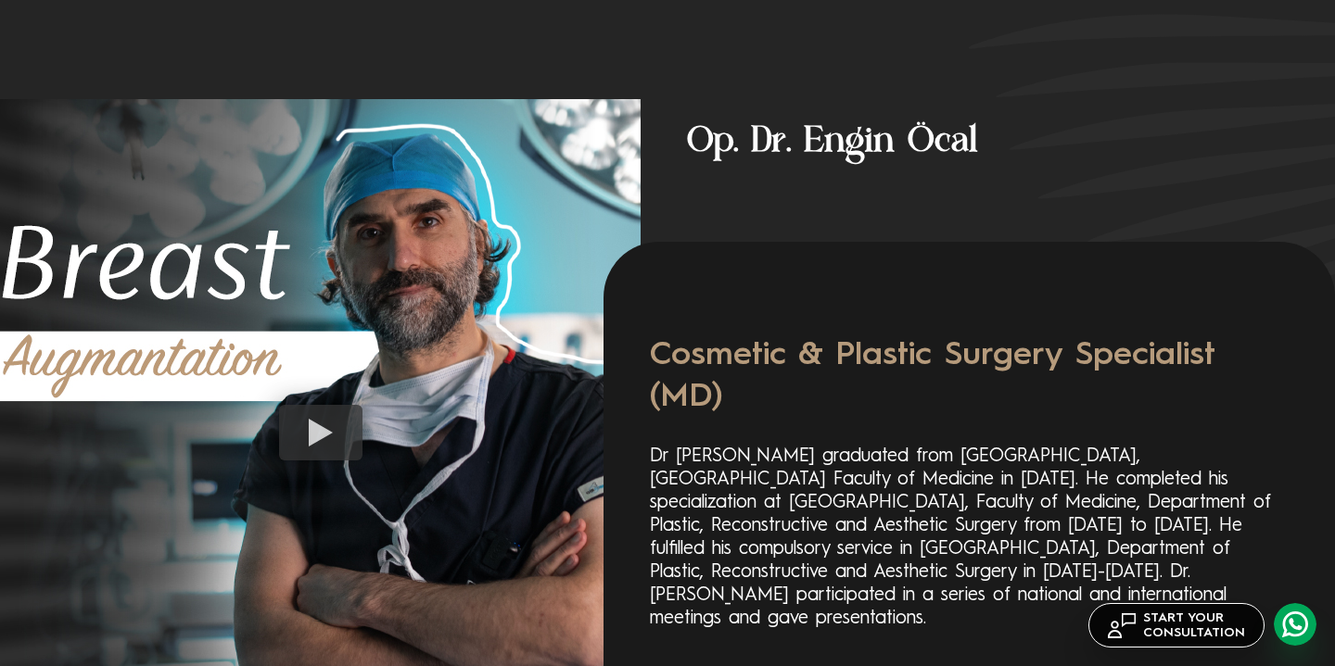
click at [802, 168] on h4 "Op. Dr. Engin Öcal" at bounding box center [987, 133] width 694 height 69
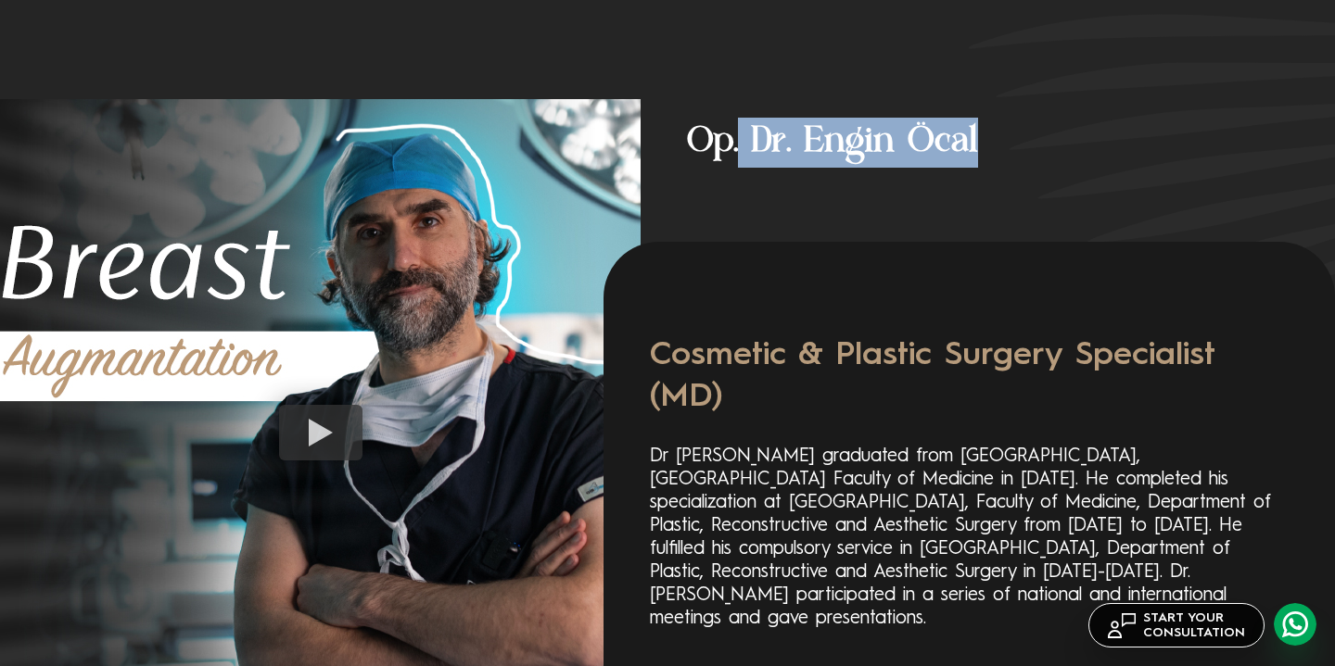
drag, startPoint x: 744, startPoint y: 178, endPoint x: 978, endPoint y: 180, distance: 233.6
click at [978, 168] on h4 "Op. Dr. Engin Öcal" at bounding box center [987, 133] width 694 height 69
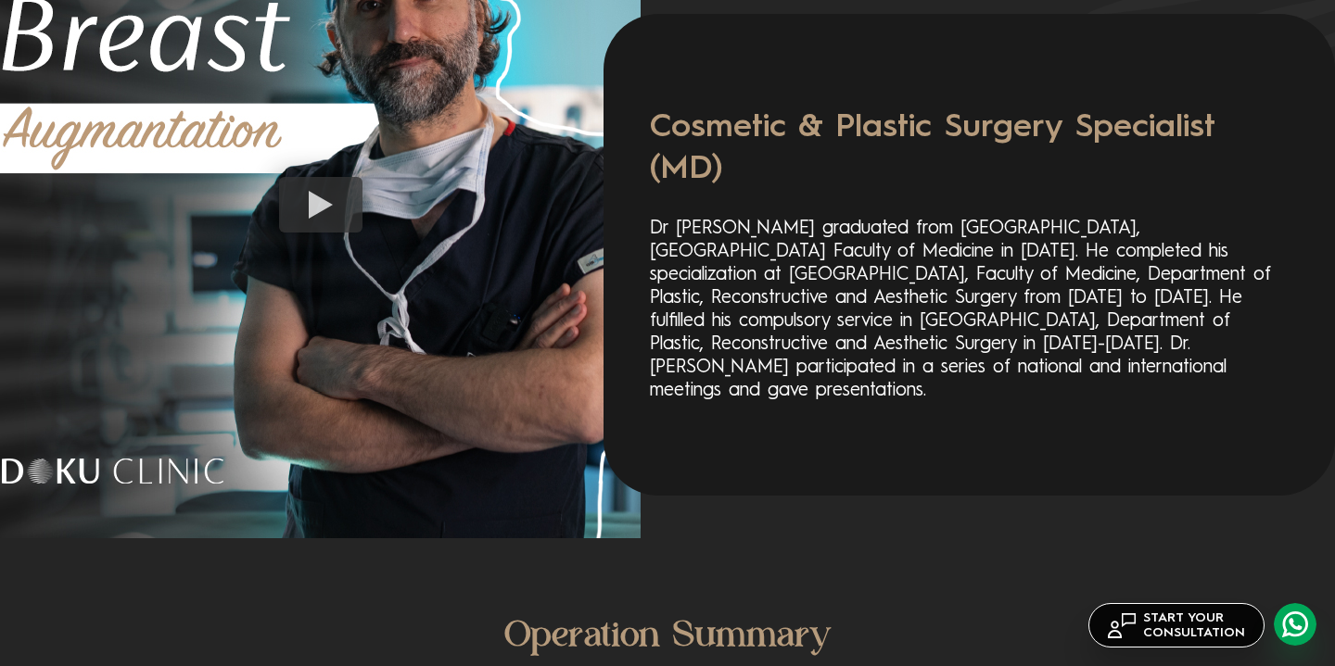
scroll to position [2907, 0]
